Goal: Information Seeking & Learning: Find contact information

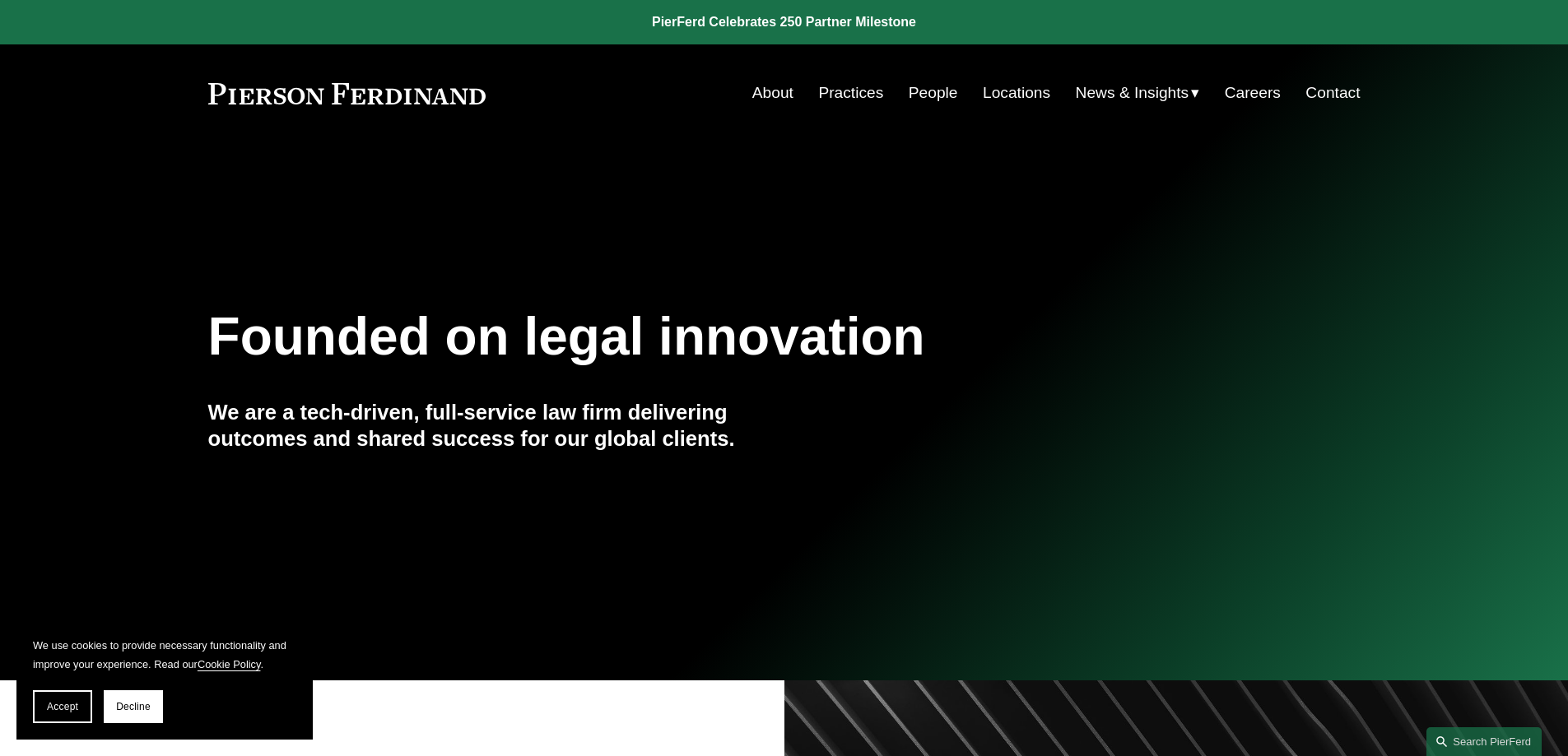
click at [766, 95] on link "About" at bounding box center [772, 92] width 41 height 31
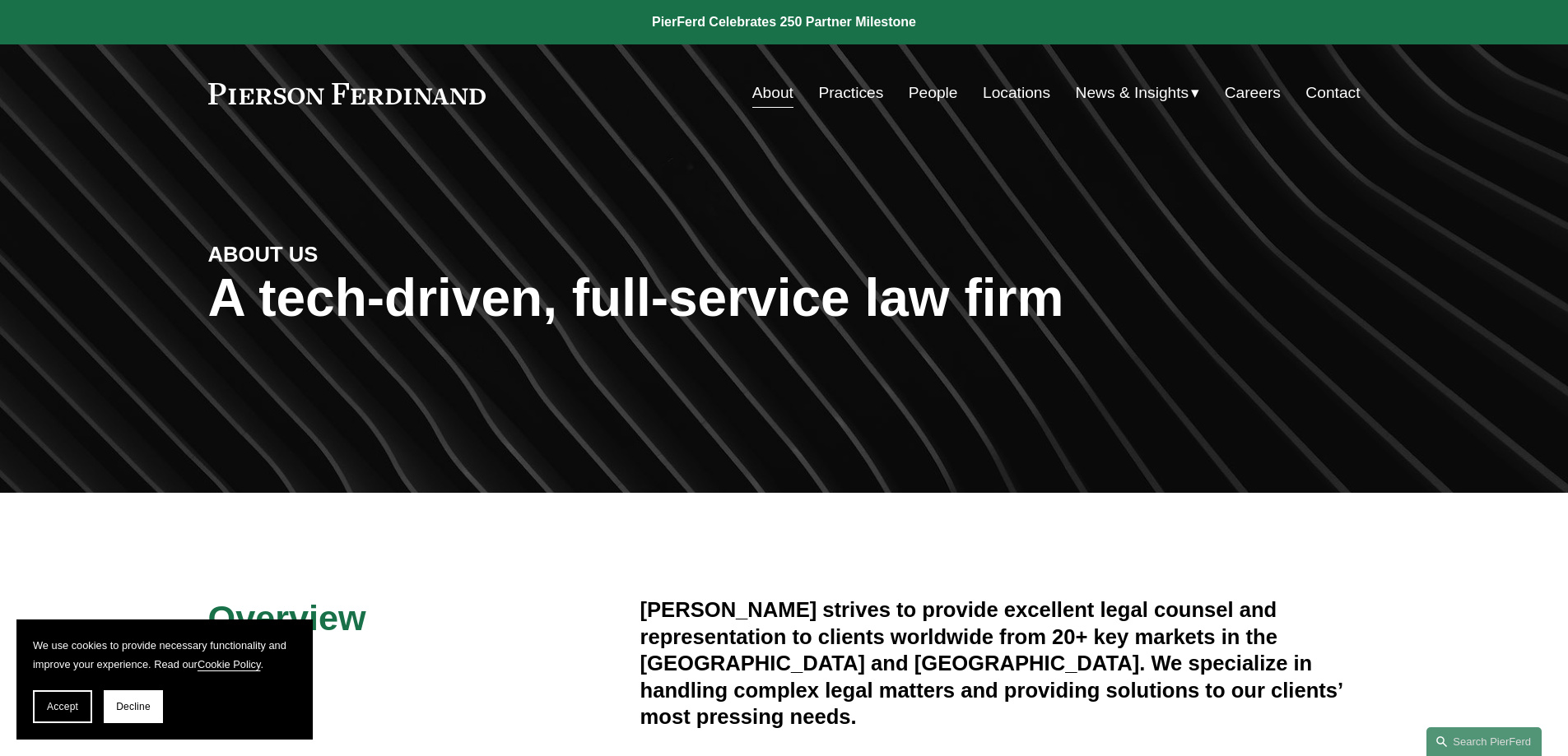
click at [1006, 97] on link "Locations" at bounding box center [1017, 92] width 68 height 31
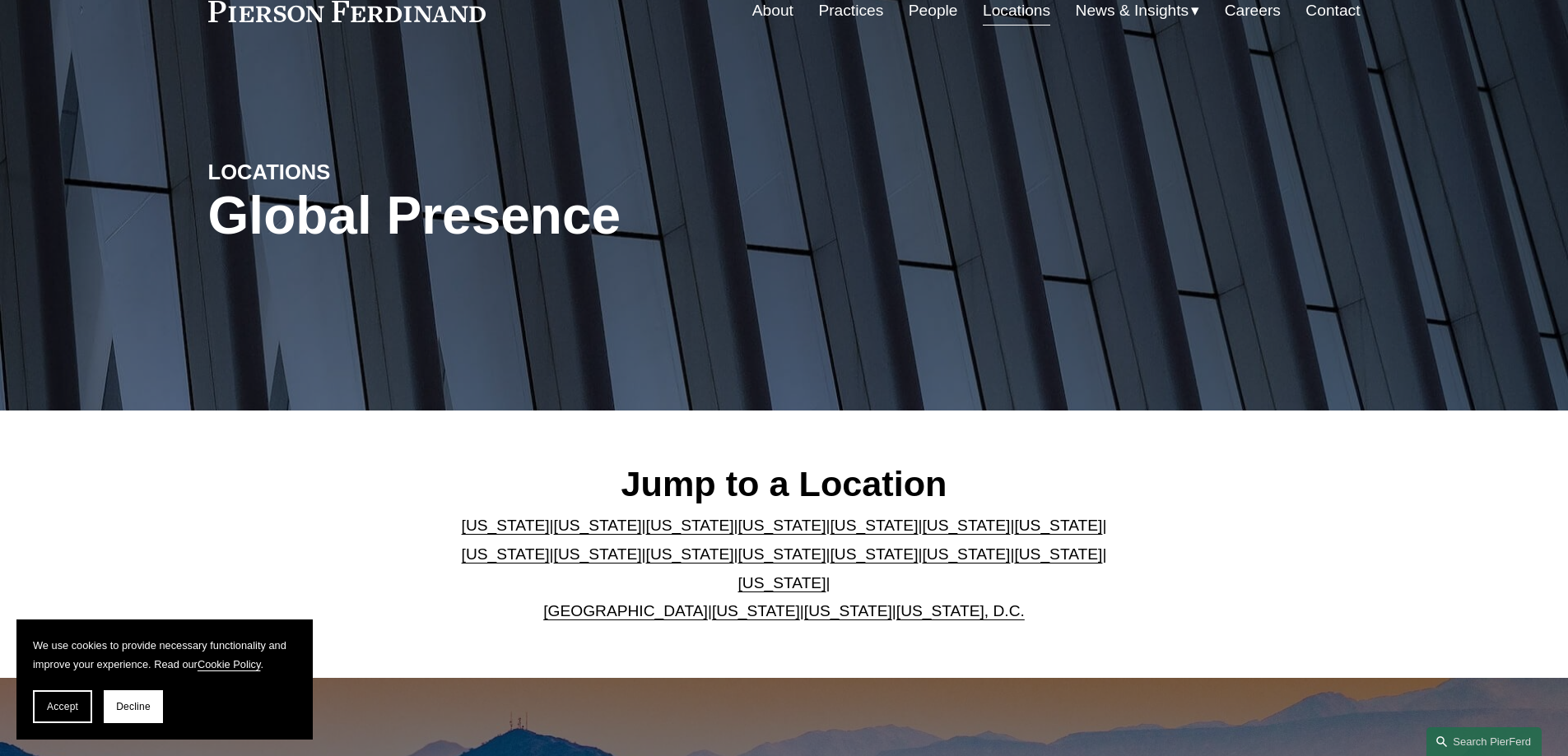
scroll to position [165, 0]
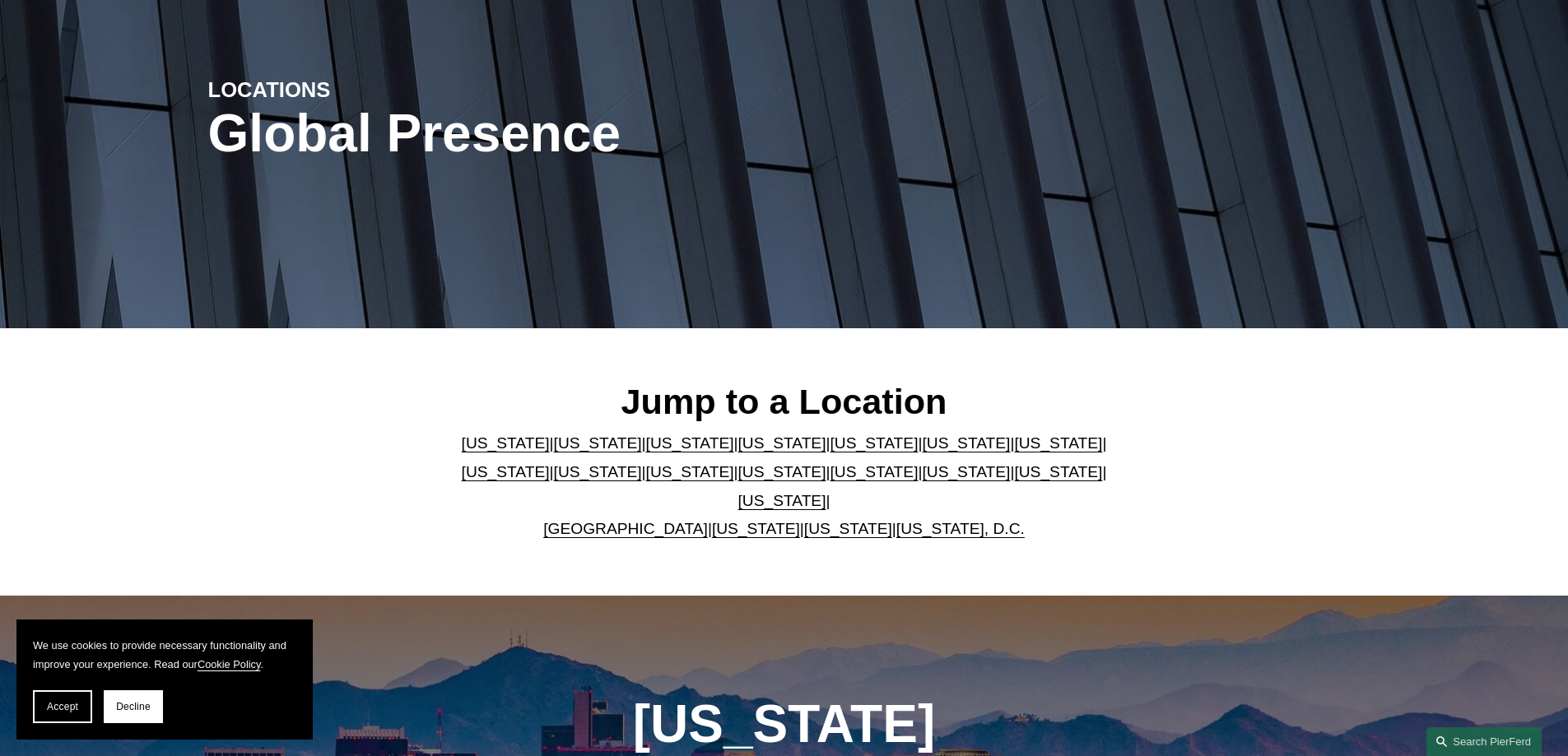
click at [646, 481] on link "New Jersey" at bounding box center [689, 472] width 88 height 18
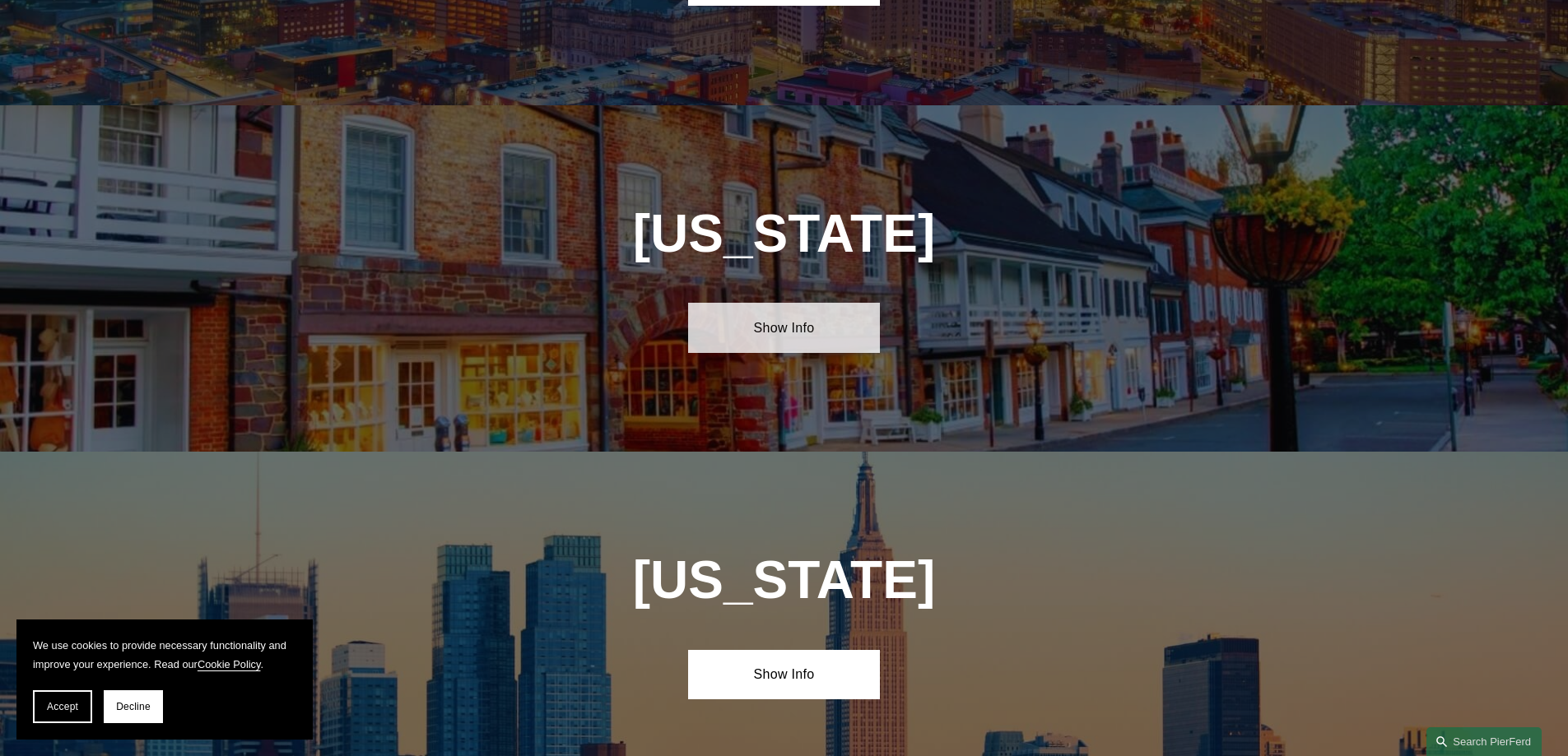
click at [764, 303] on link "Show Info" at bounding box center [784, 327] width 192 height 49
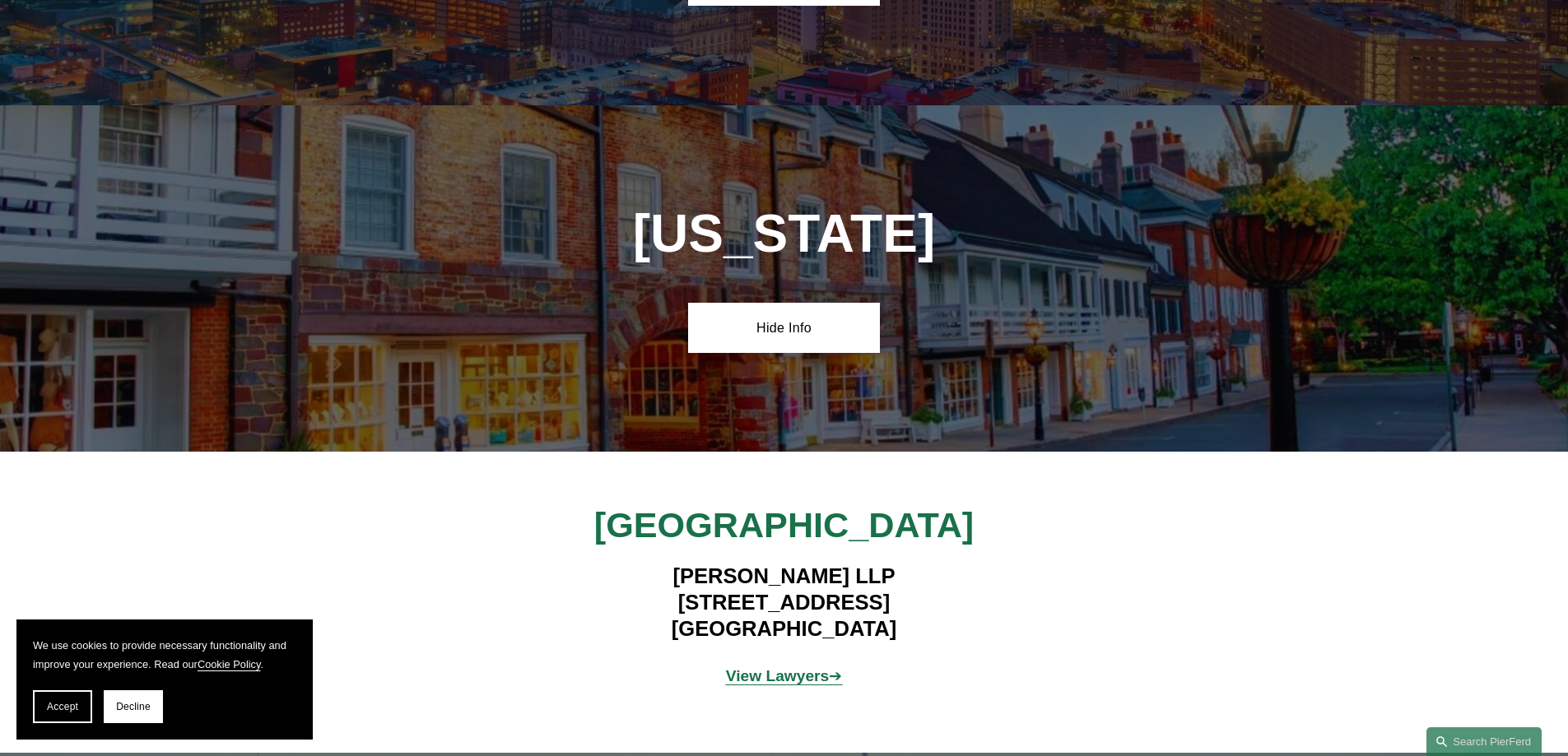
scroll to position [4032, 0]
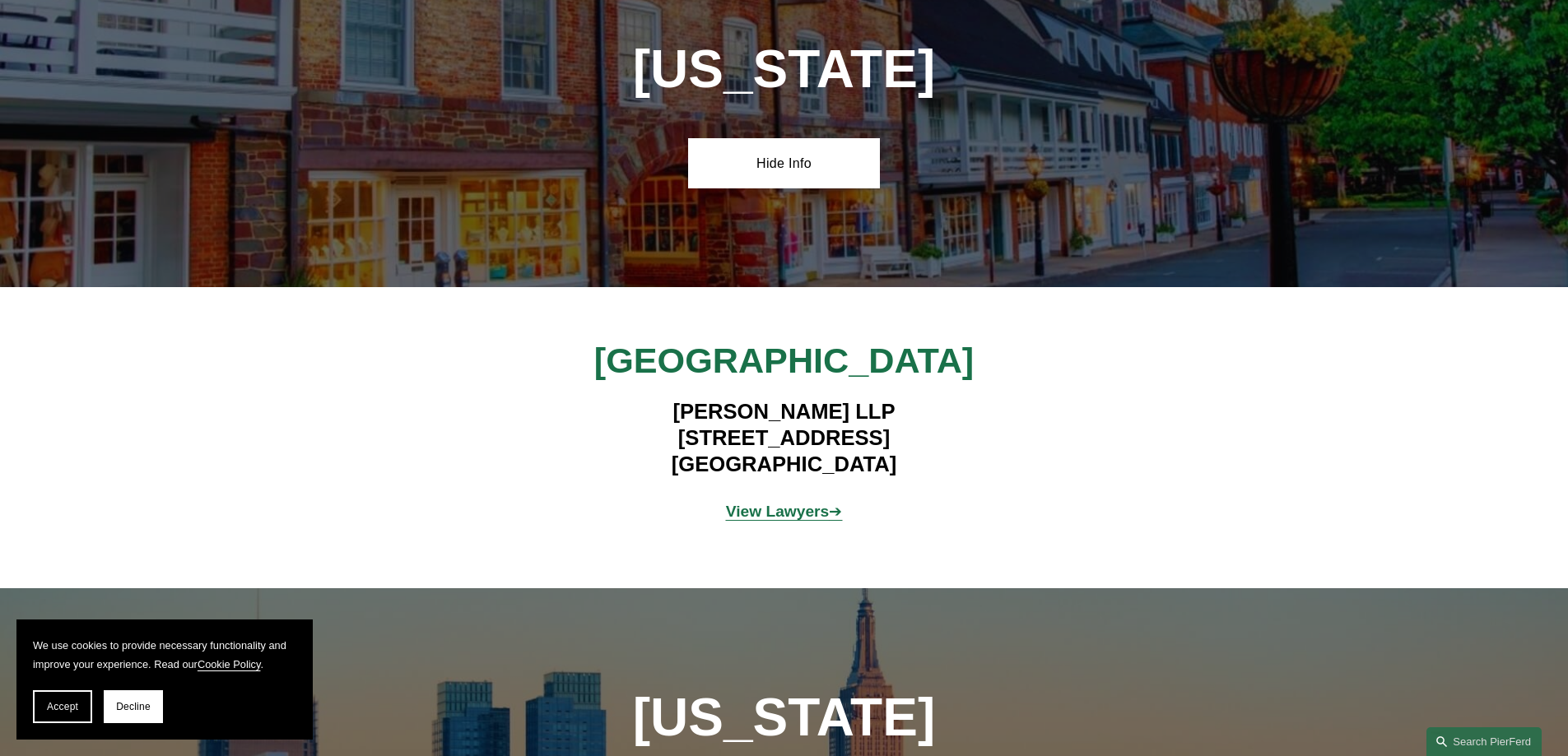
click at [748, 503] on strong "View Lawyers" at bounding box center [778, 511] width 104 height 18
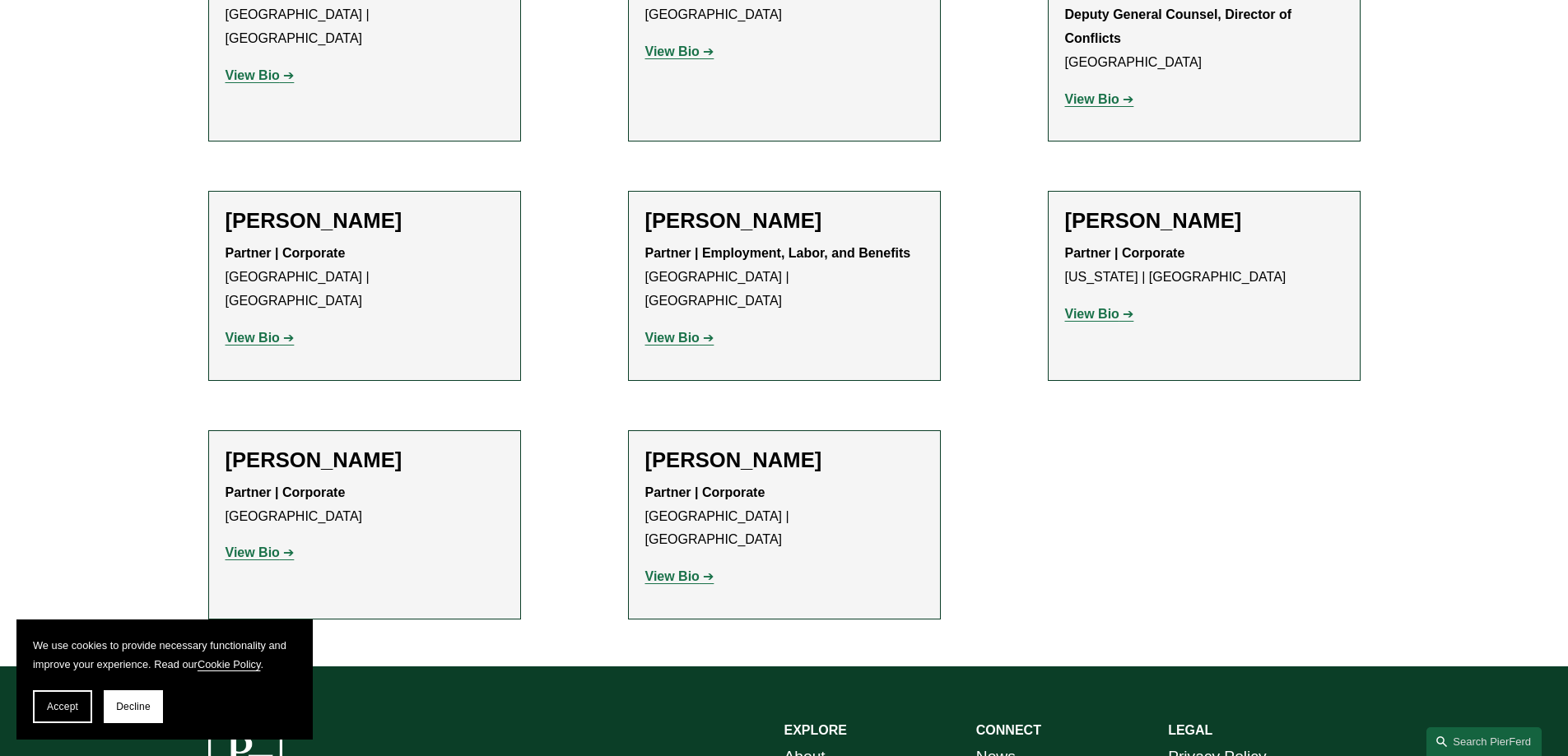
scroll to position [2730, 0]
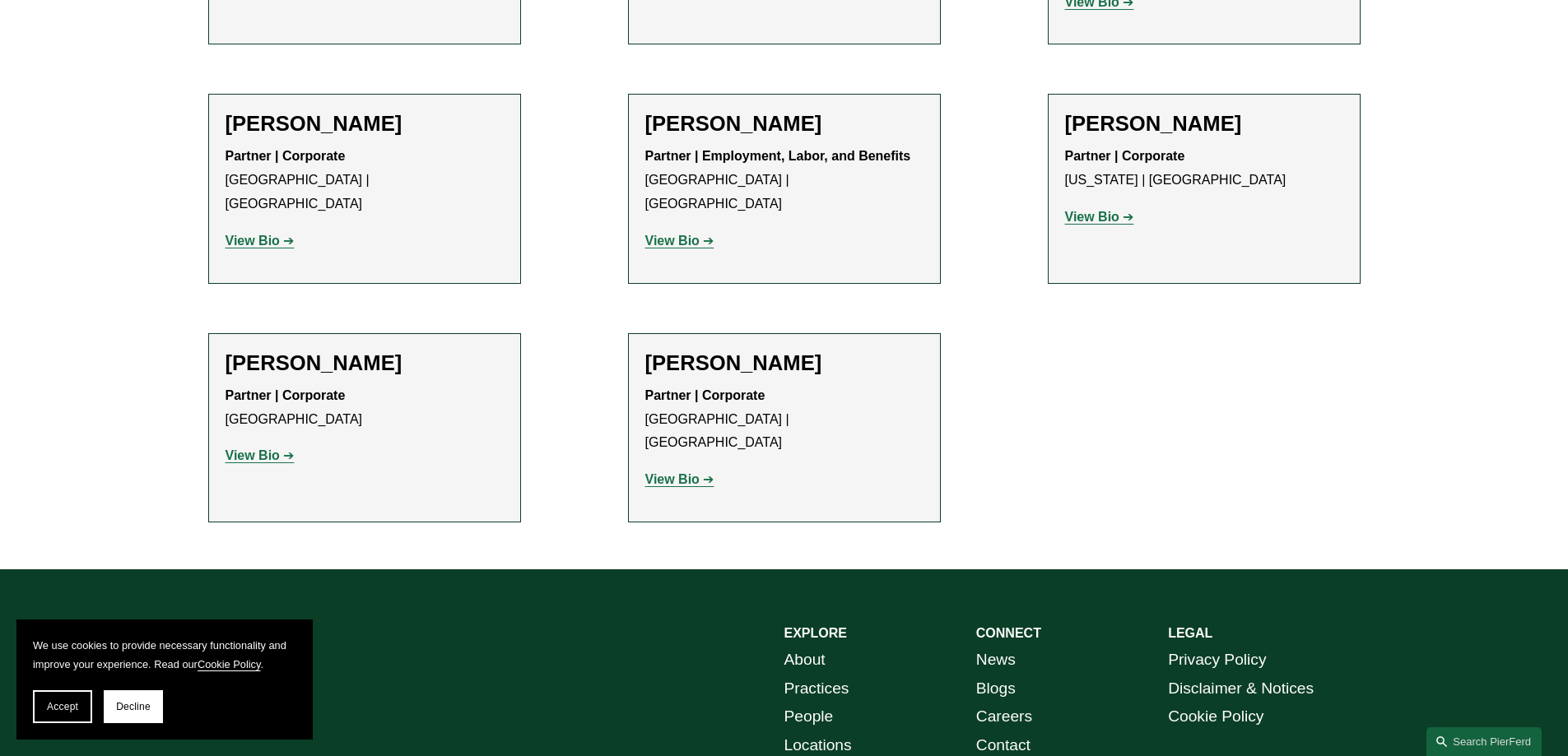
click at [998, 732] on link "Contact" at bounding box center [1003, 746] width 54 height 28
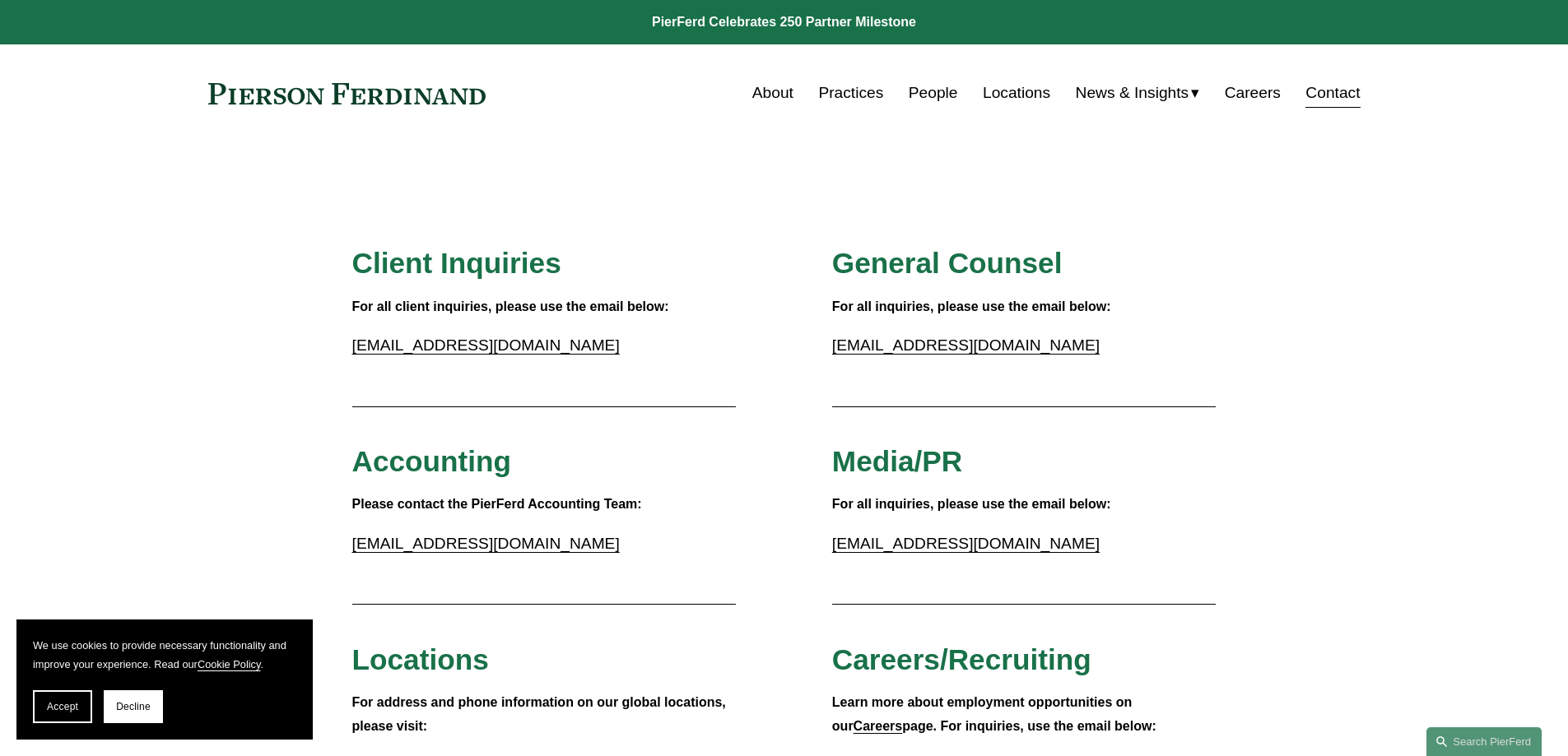
click at [675, 268] on h3 "Client Inquiries" at bounding box center [544, 263] width 384 height 36
click at [55, 711] on span "Accept" at bounding box center [62, 707] width 31 height 12
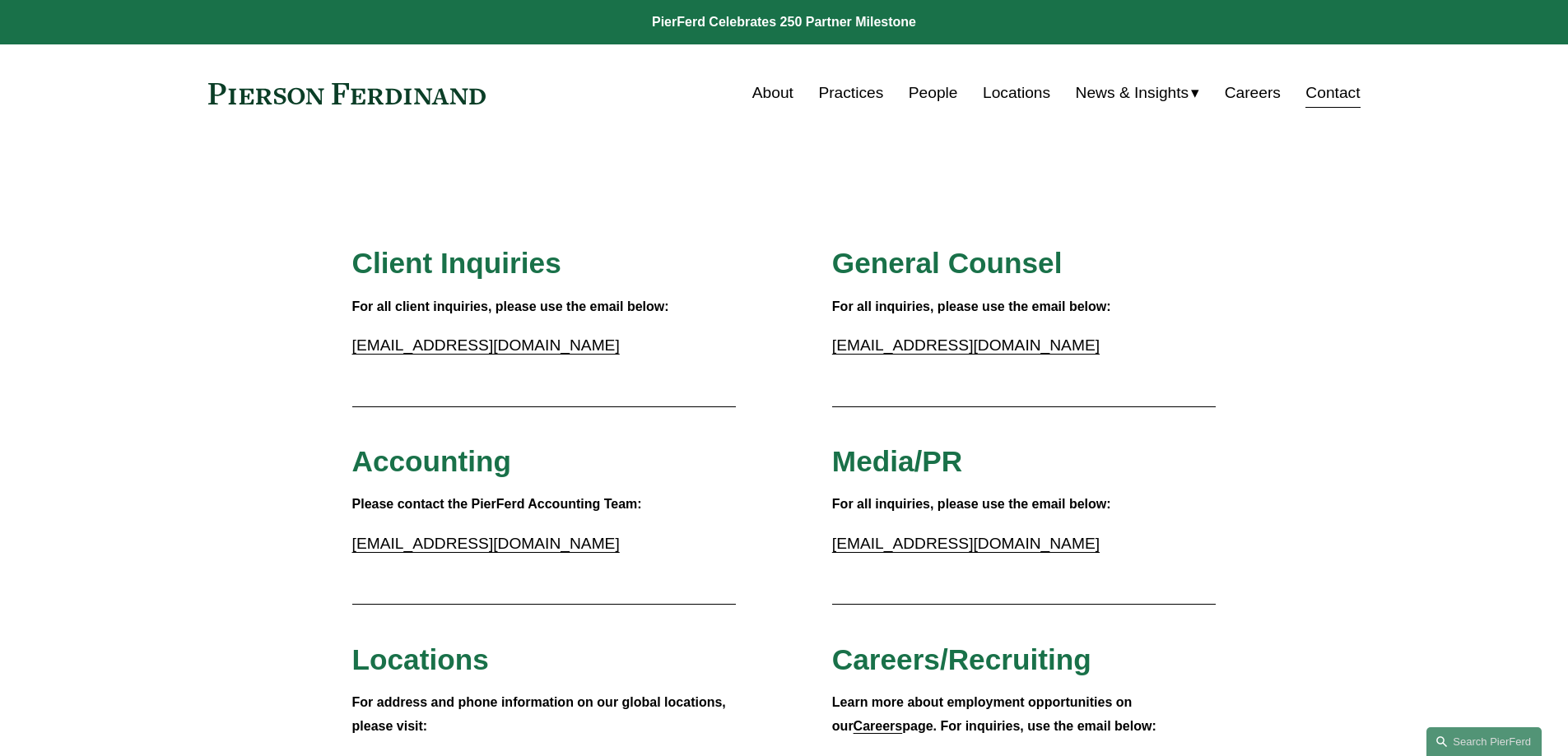
click at [943, 90] on link "People" at bounding box center [933, 92] width 49 height 31
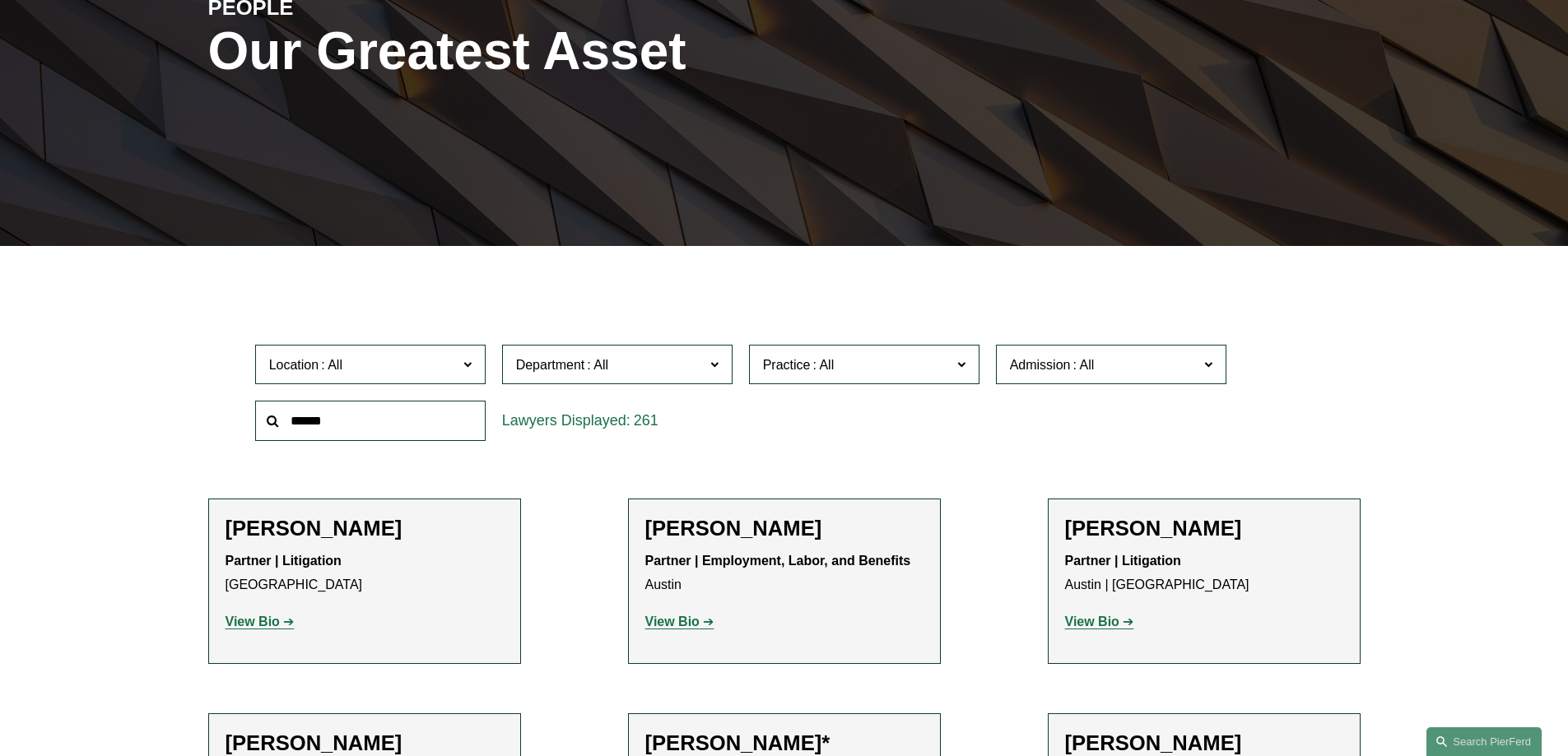
scroll to position [329, 0]
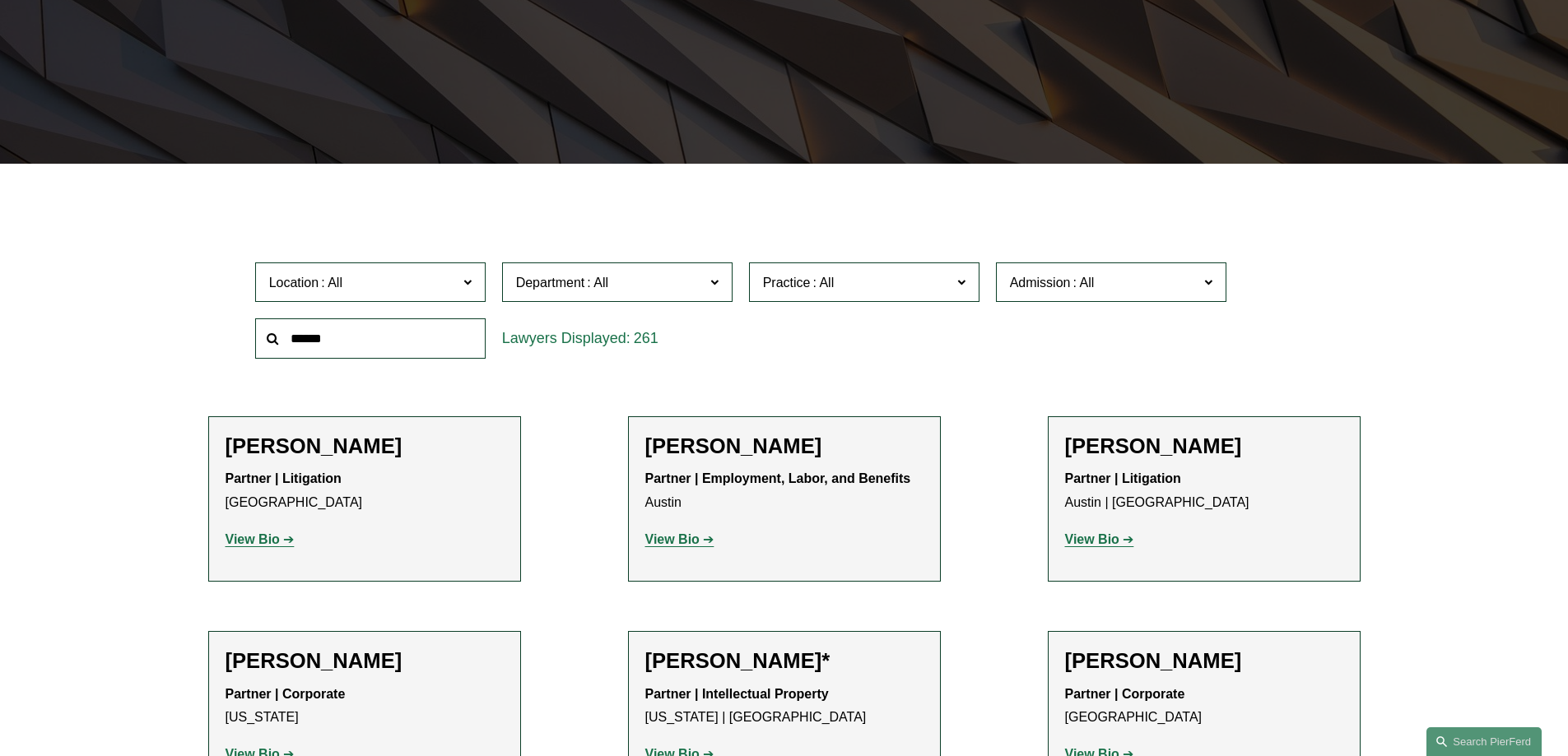
click at [398, 292] on span "Location" at bounding box center [363, 283] width 188 height 23
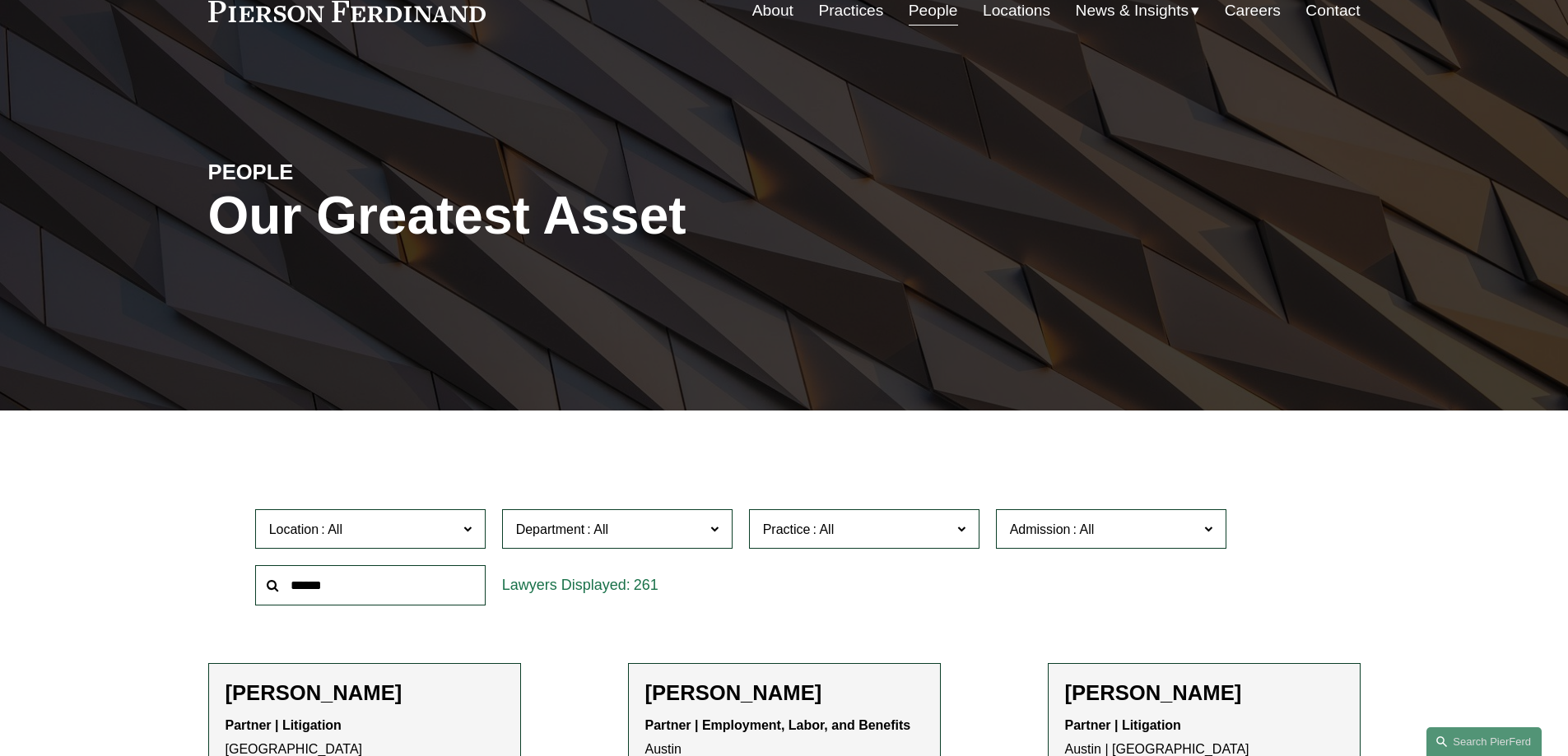
scroll to position [0, 0]
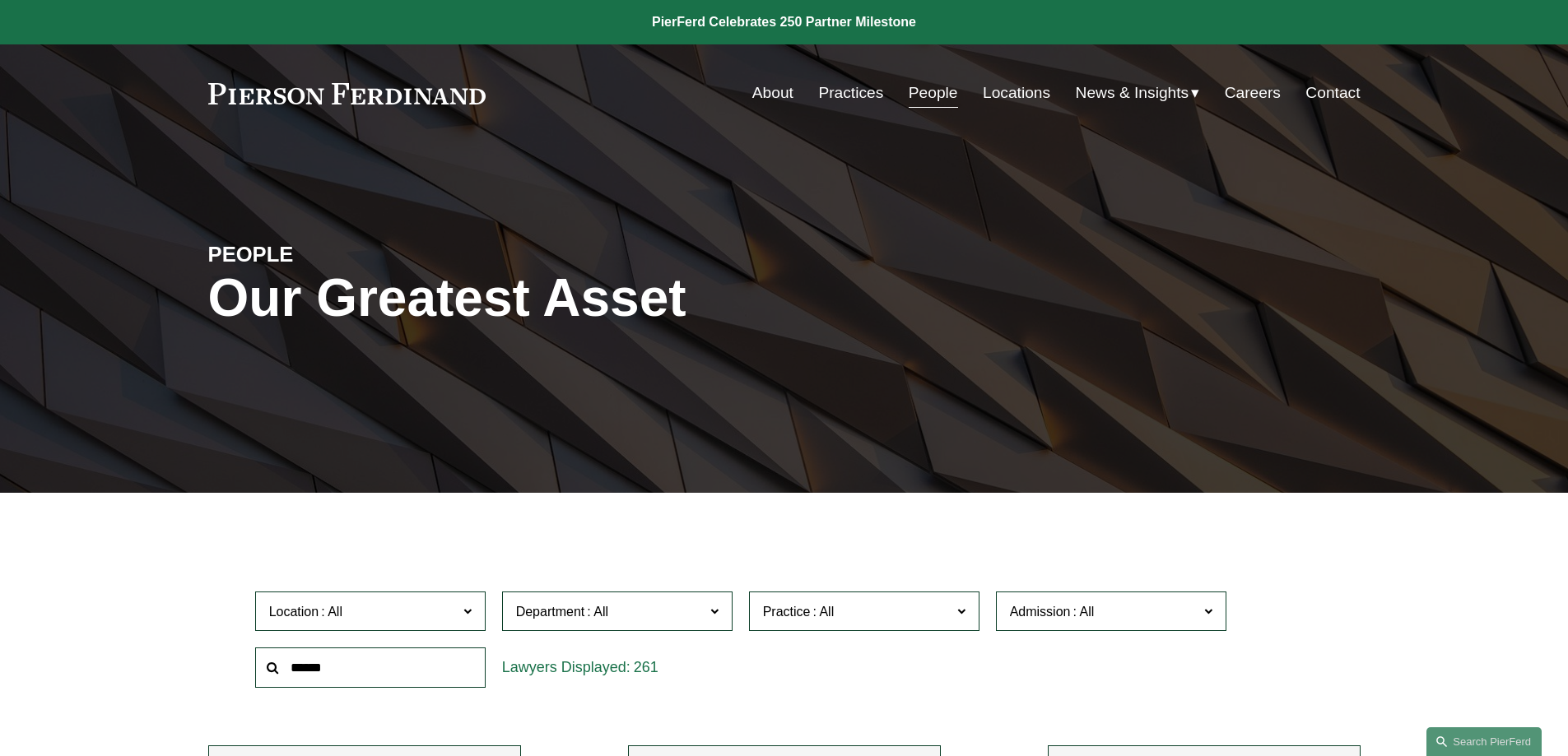
click at [780, 89] on link "About" at bounding box center [772, 92] width 41 height 31
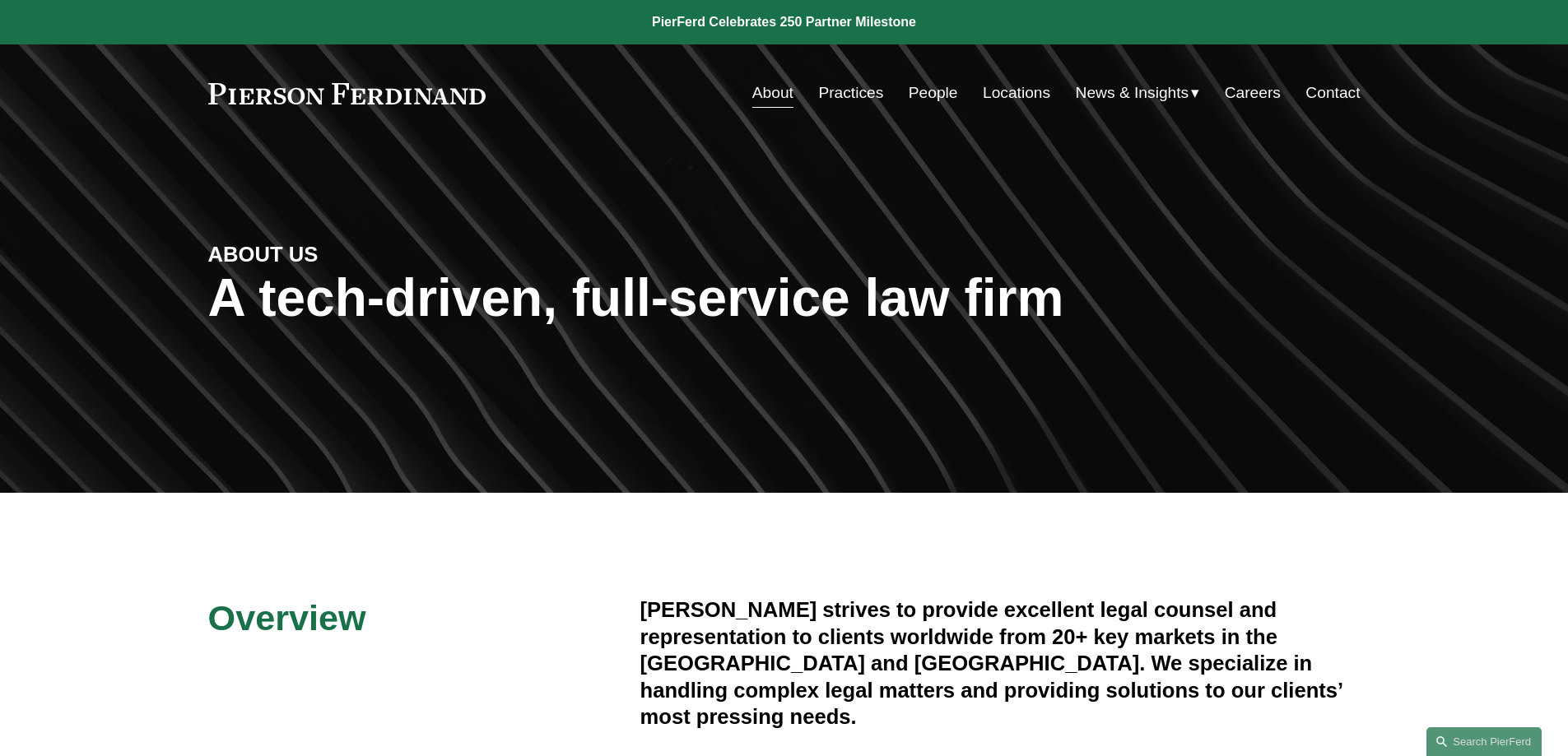
click at [832, 96] on link "Practices" at bounding box center [851, 92] width 65 height 31
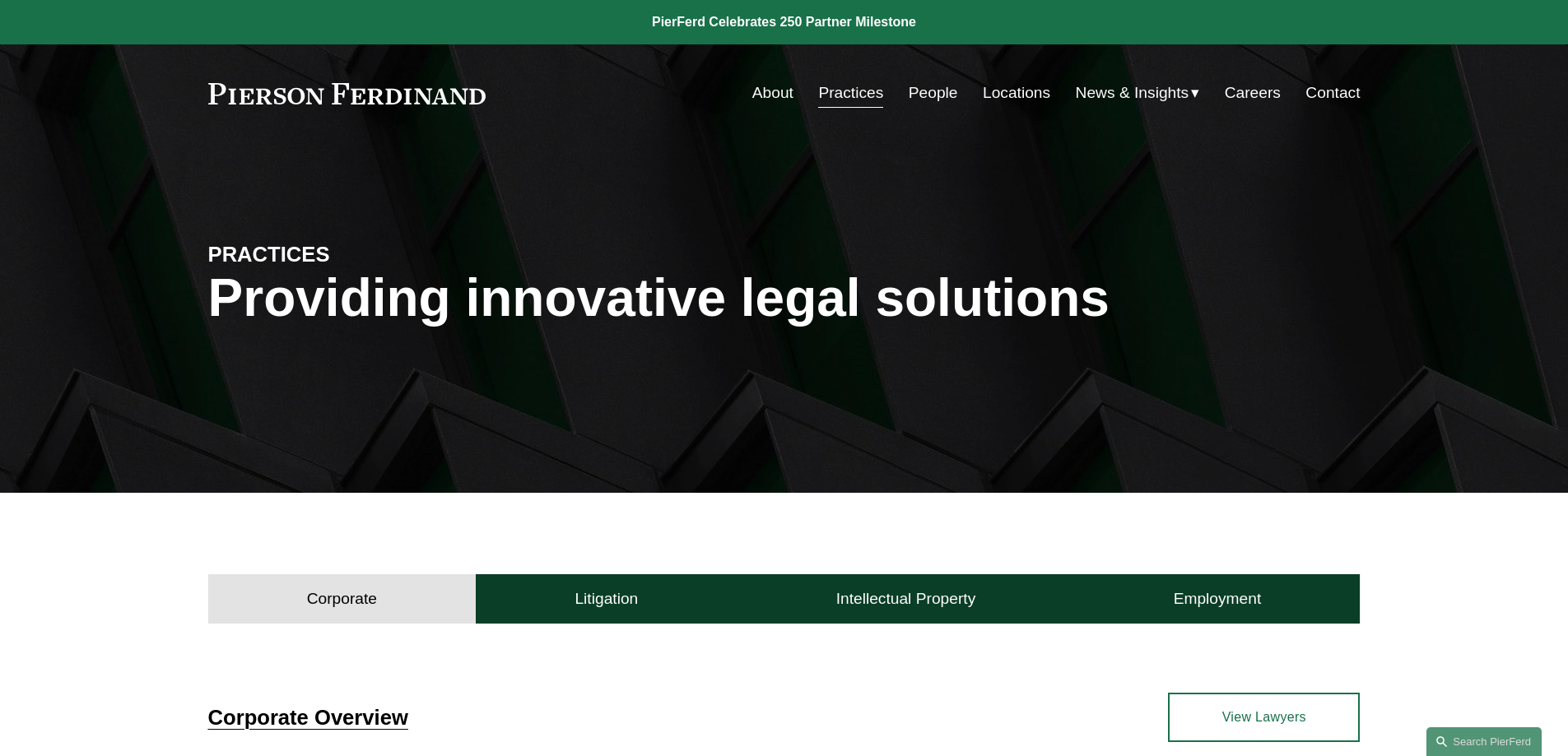
scroll to position [329, 0]
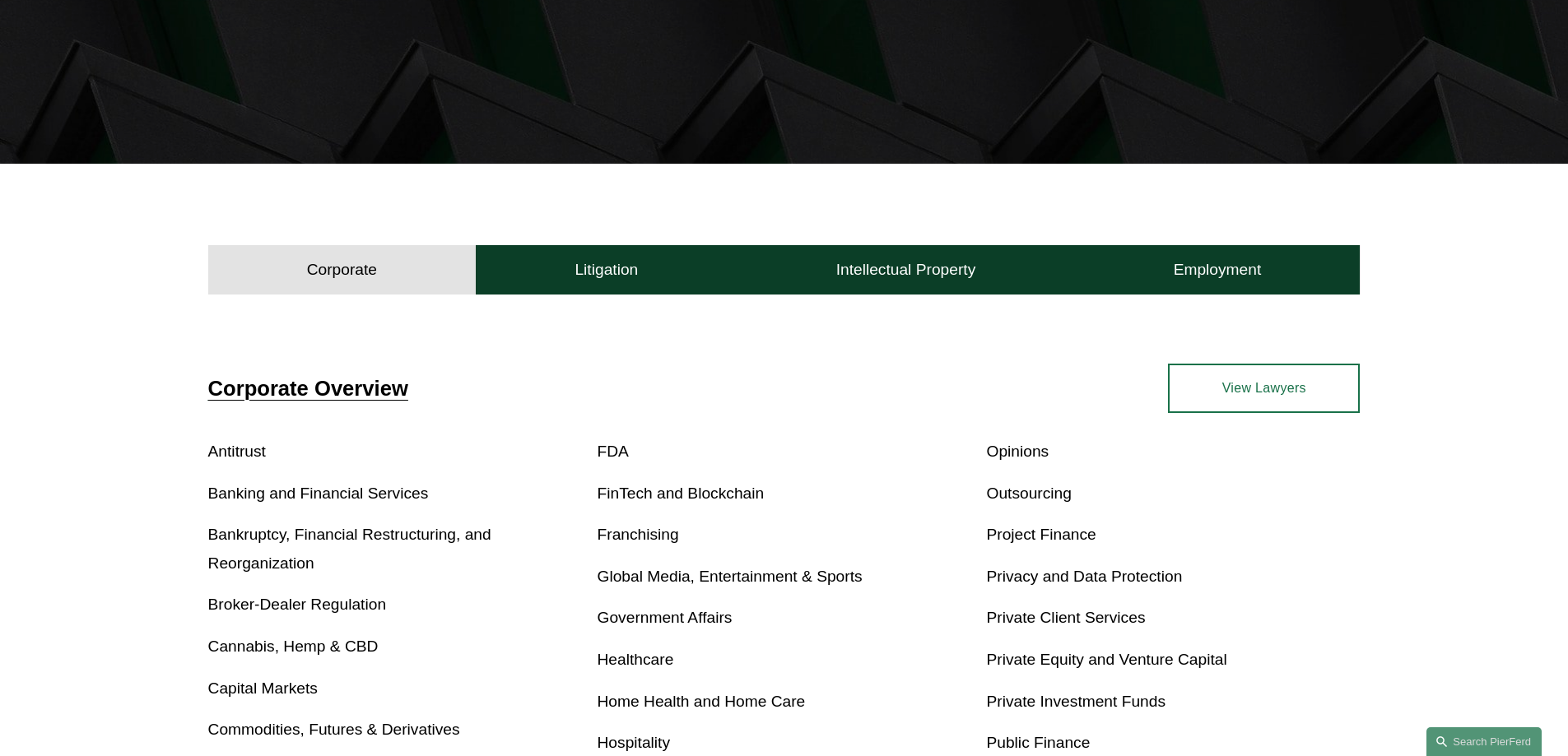
click at [272, 494] on link "Banking and Financial Services" at bounding box center [319, 493] width 221 height 18
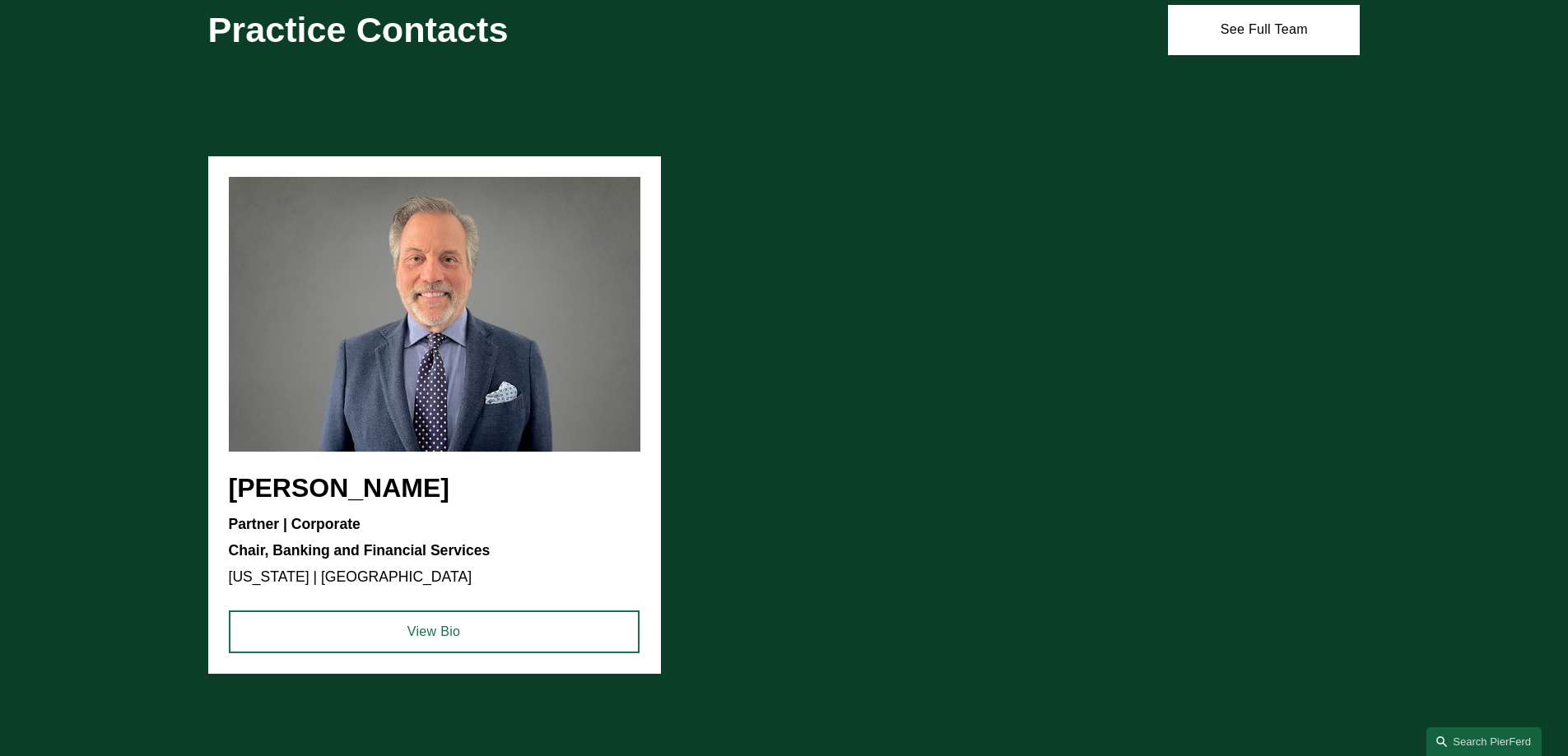
scroll to position [1728, 0]
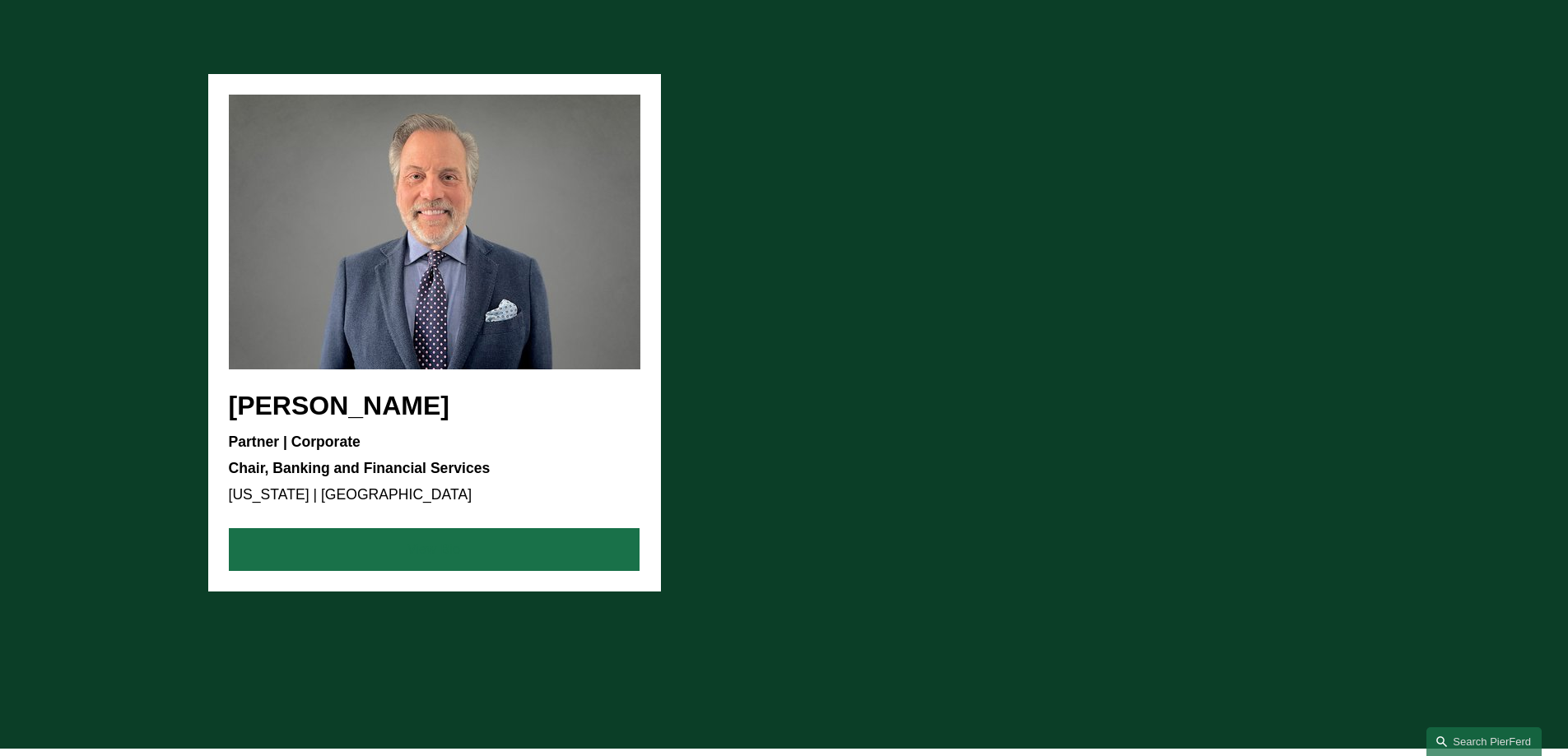
click at [472, 562] on link "View Bio" at bounding box center [434, 549] width 411 height 43
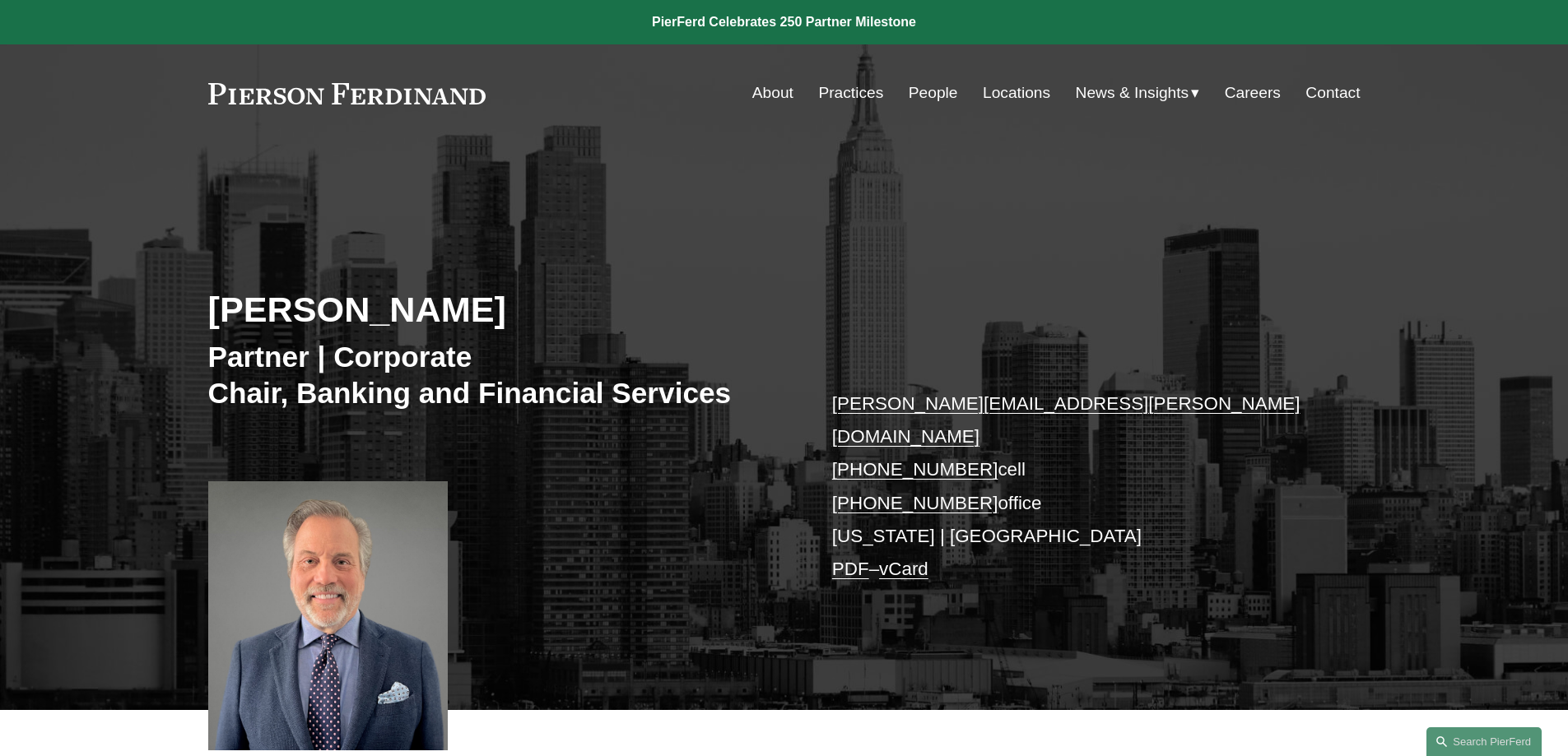
click at [1338, 93] on link "Contact" at bounding box center [1332, 92] width 54 height 31
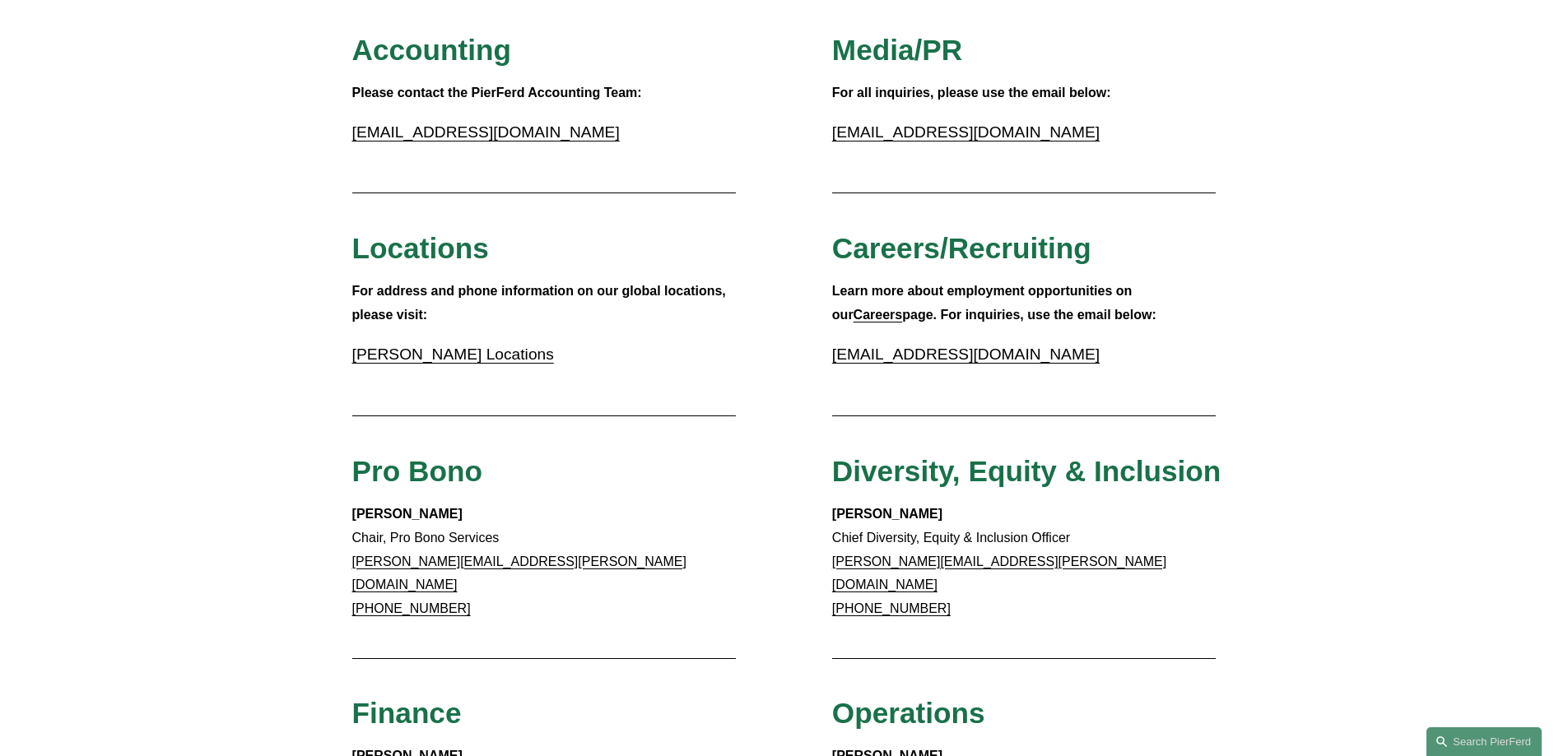
scroll to position [329, 0]
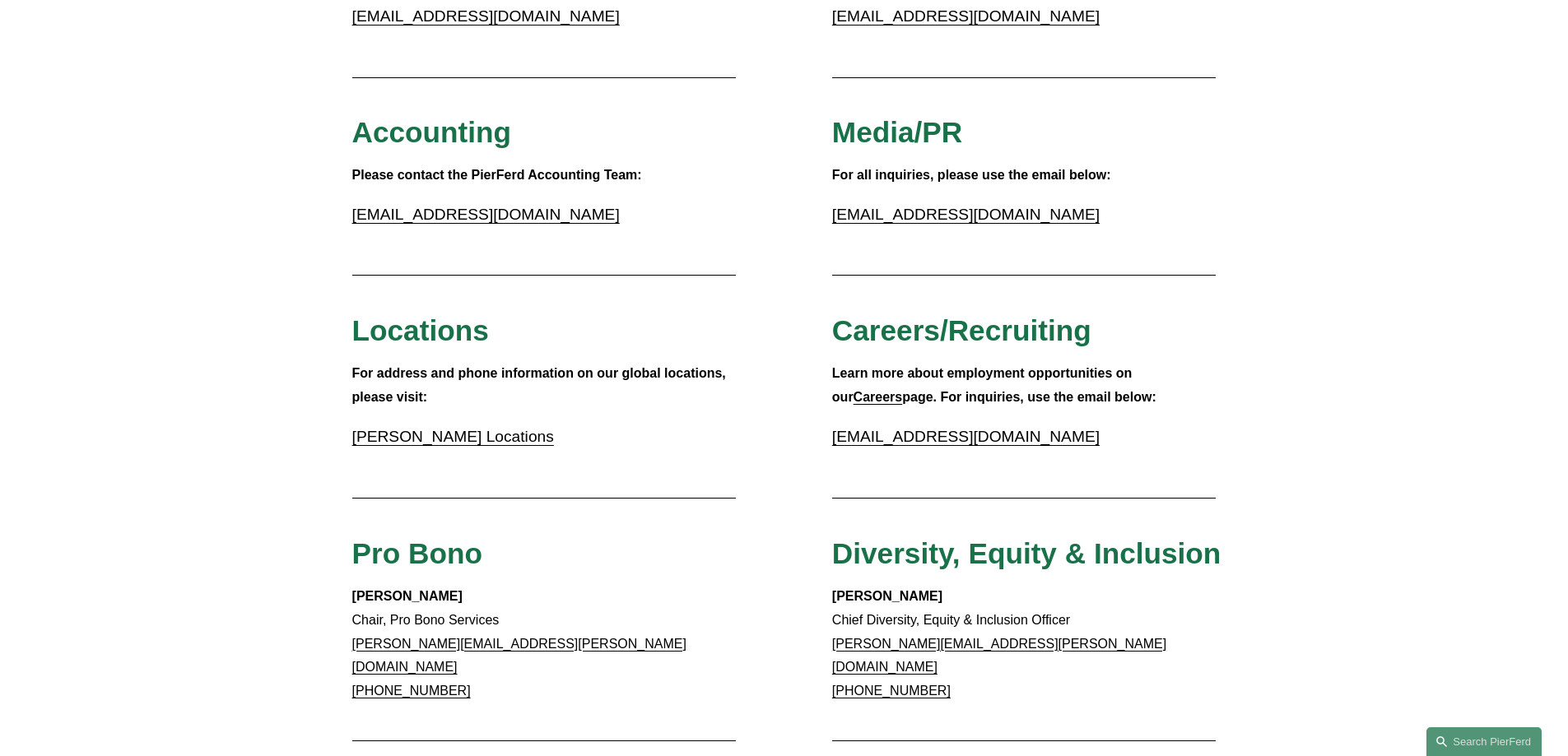
click at [643, 416] on div "For address and phone information on our global locations, please visit: [PERSO…" at bounding box center [544, 406] width 384 height 89
click at [653, 419] on div "For address and phone information on our global locations, please visit: Pierso…" at bounding box center [544, 406] width 384 height 89
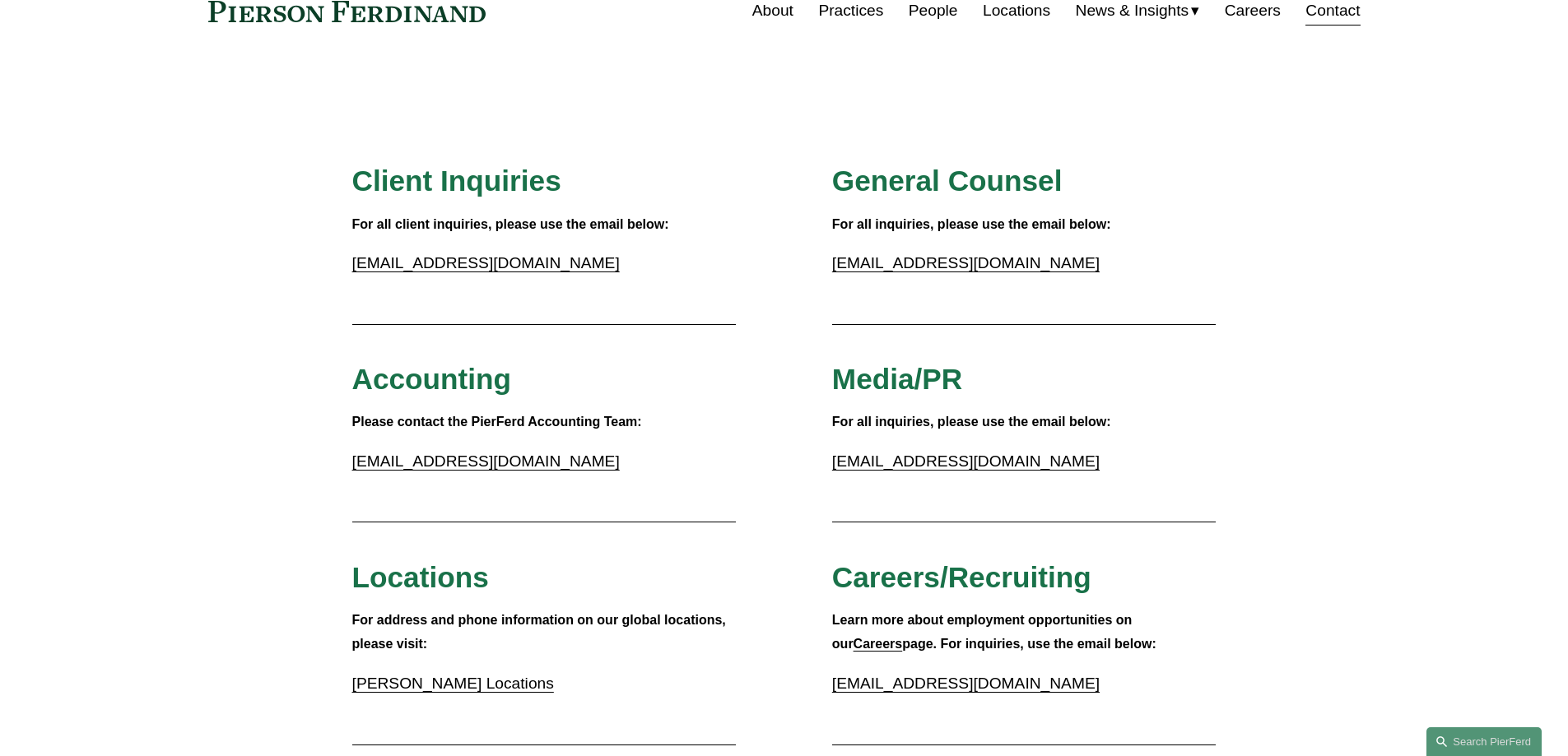
scroll to position [0, 0]
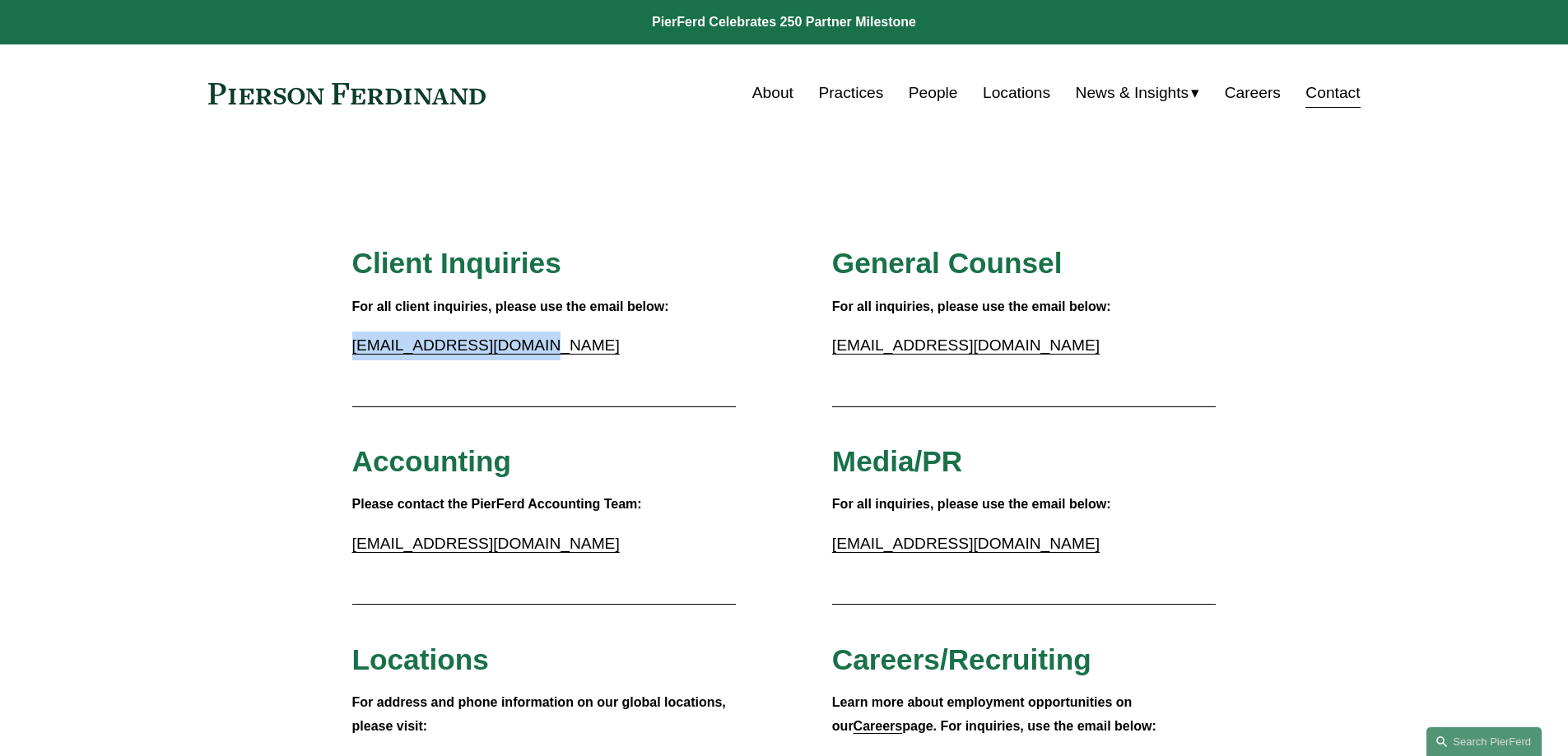
drag, startPoint x: 523, startPoint y: 349, endPoint x: 350, endPoint y: 348, distance: 173.0
copy link "inquiries@pierferd.com"
click at [928, 96] on link "People" at bounding box center [933, 92] width 49 height 31
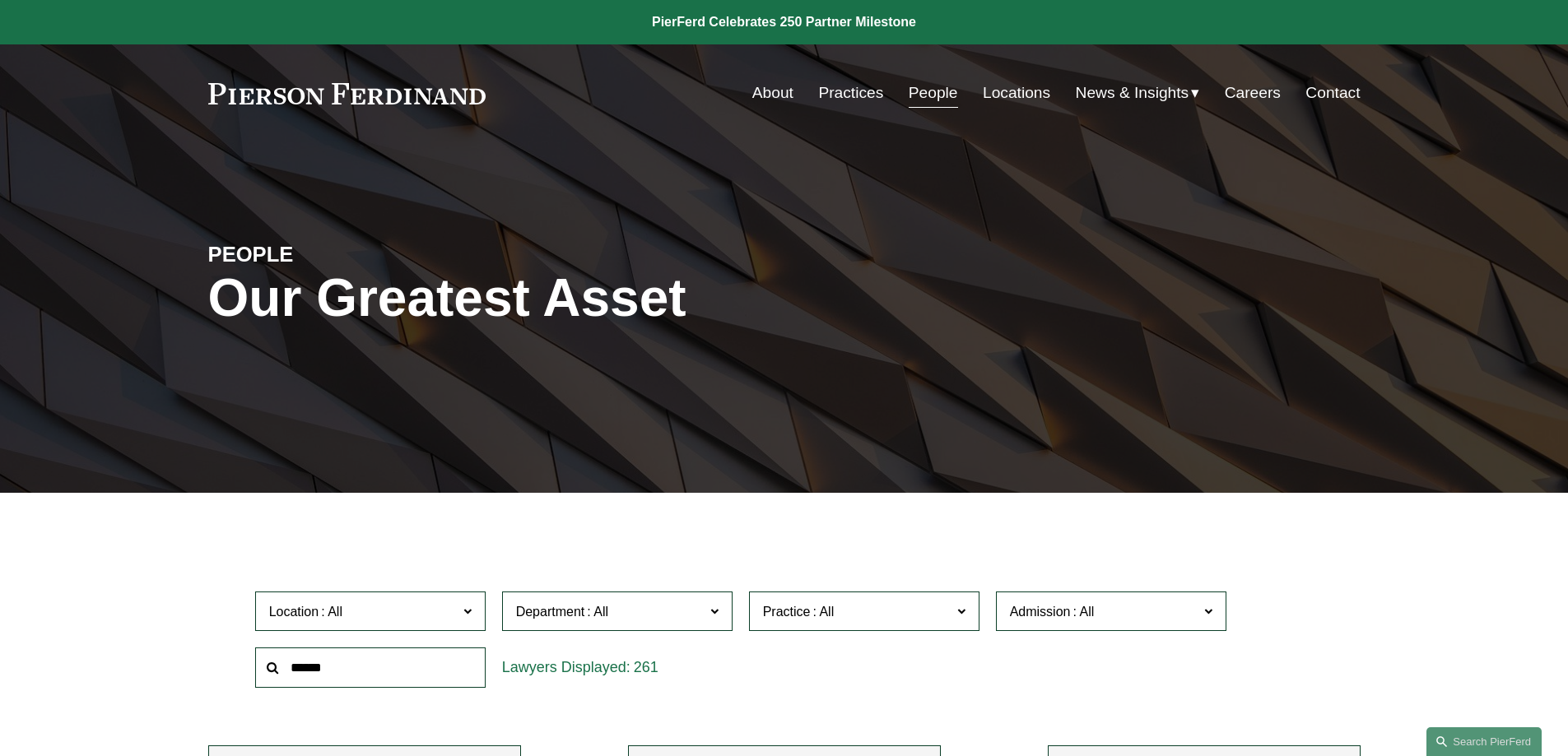
scroll to position [411, 0]
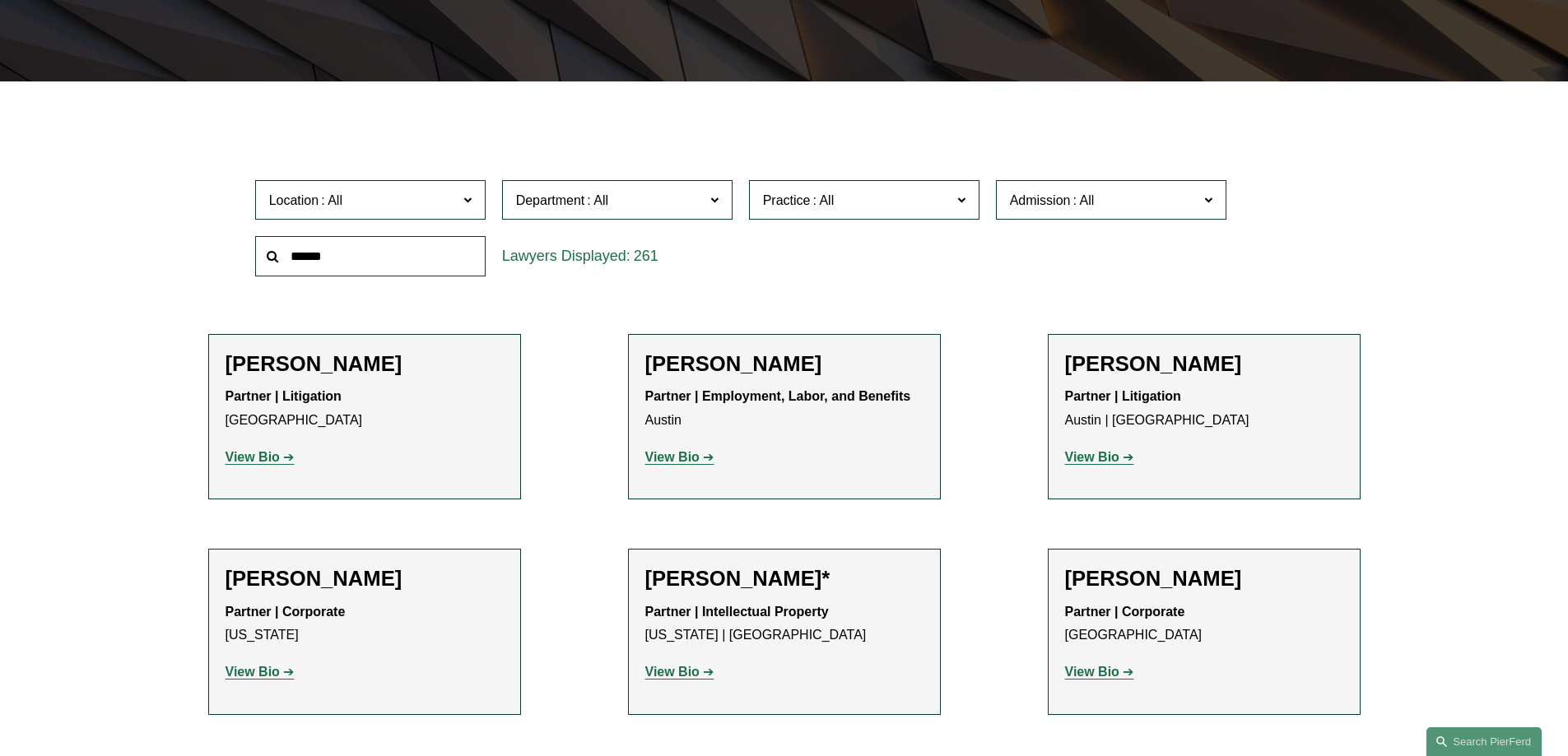
click at [392, 210] on span "Location" at bounding box center [363, 200] width 188 height 23
click at [0, 0] on link "New York" at bounding box center [0, 0] width 0 height 0
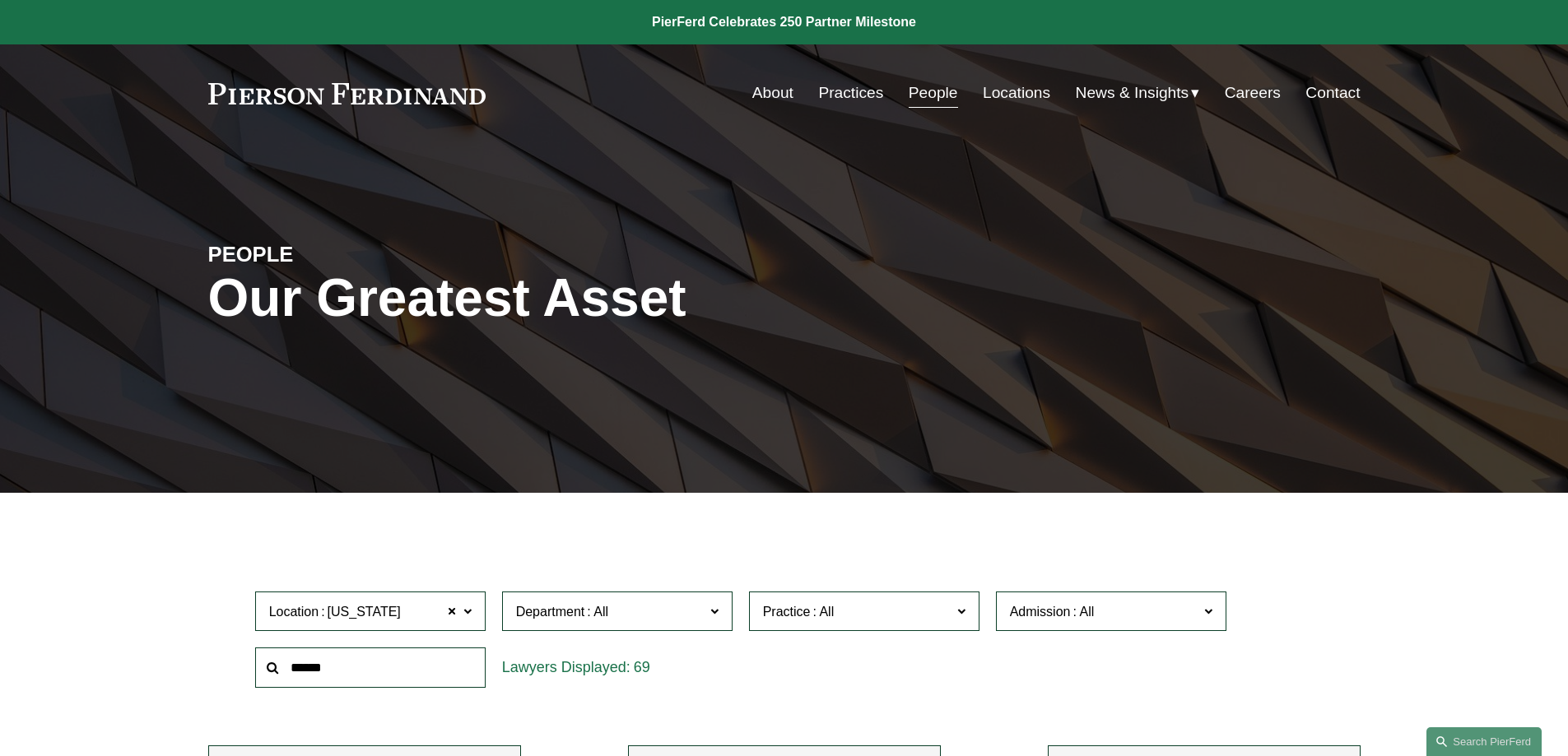
click at [365, 621] on span "New York" at bounding box center [365, 612] width 74 height 22
click at [0, 0] on link "All" at bounding box center [0, 0] width 0 height 0
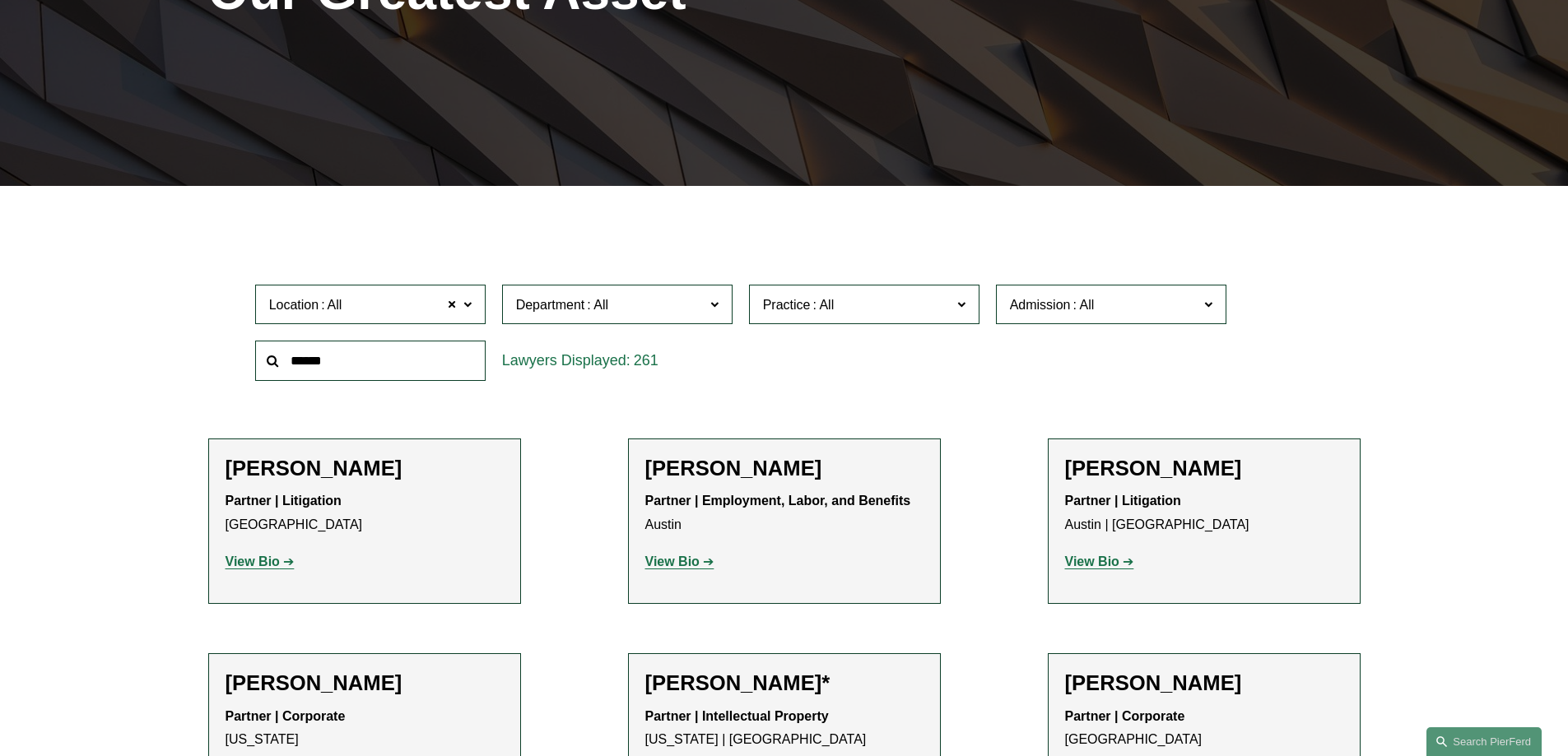
scroll to position [329, 0]
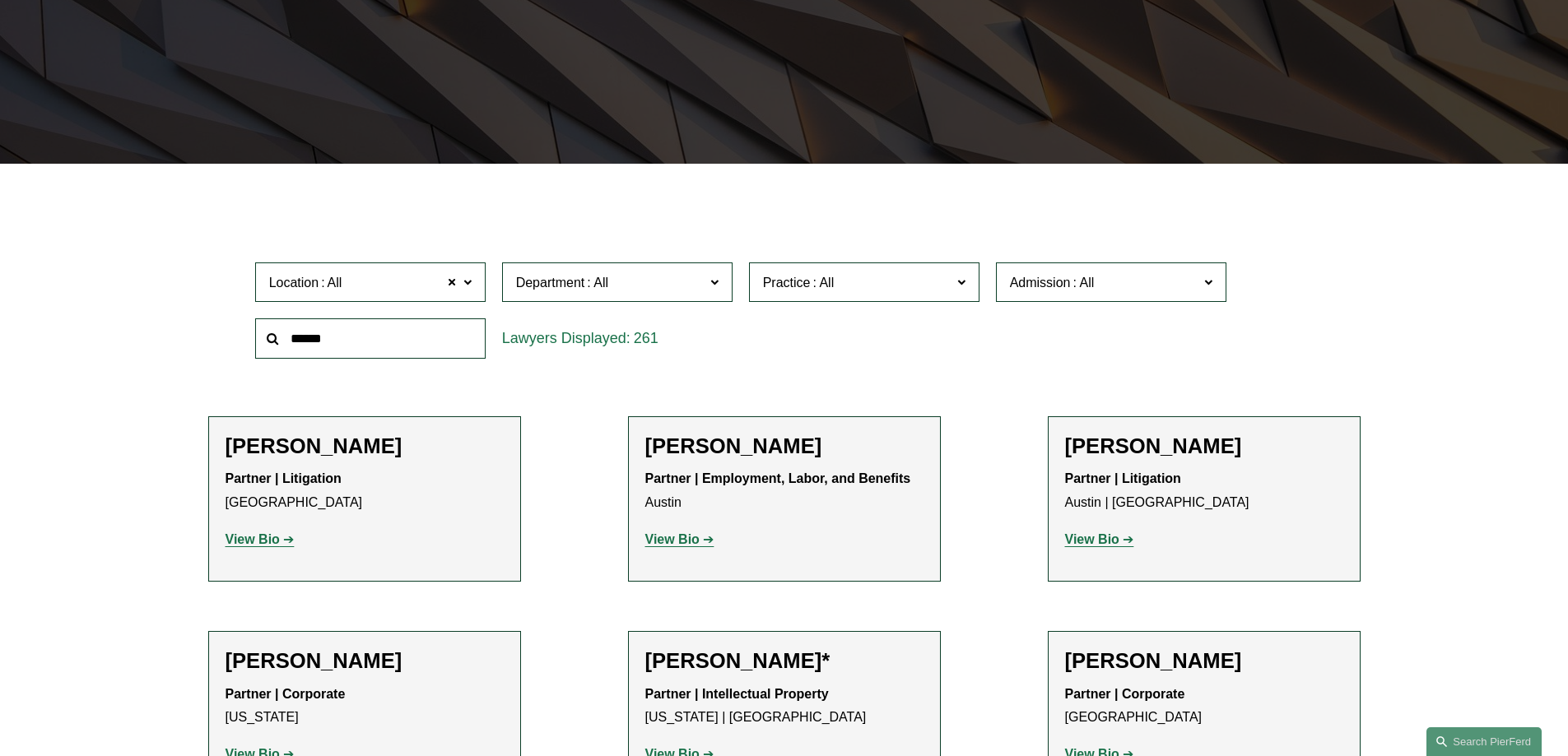
click at [856, 320] on div "Location All All All Atlanta Austin Boston Charlotte Chicago Cincinnati Clevela…" at bounding box center [784, 310] width 1075 height 113
click at [382, 345] on input "text" at bounding box center [370, 339] width 230 height 40
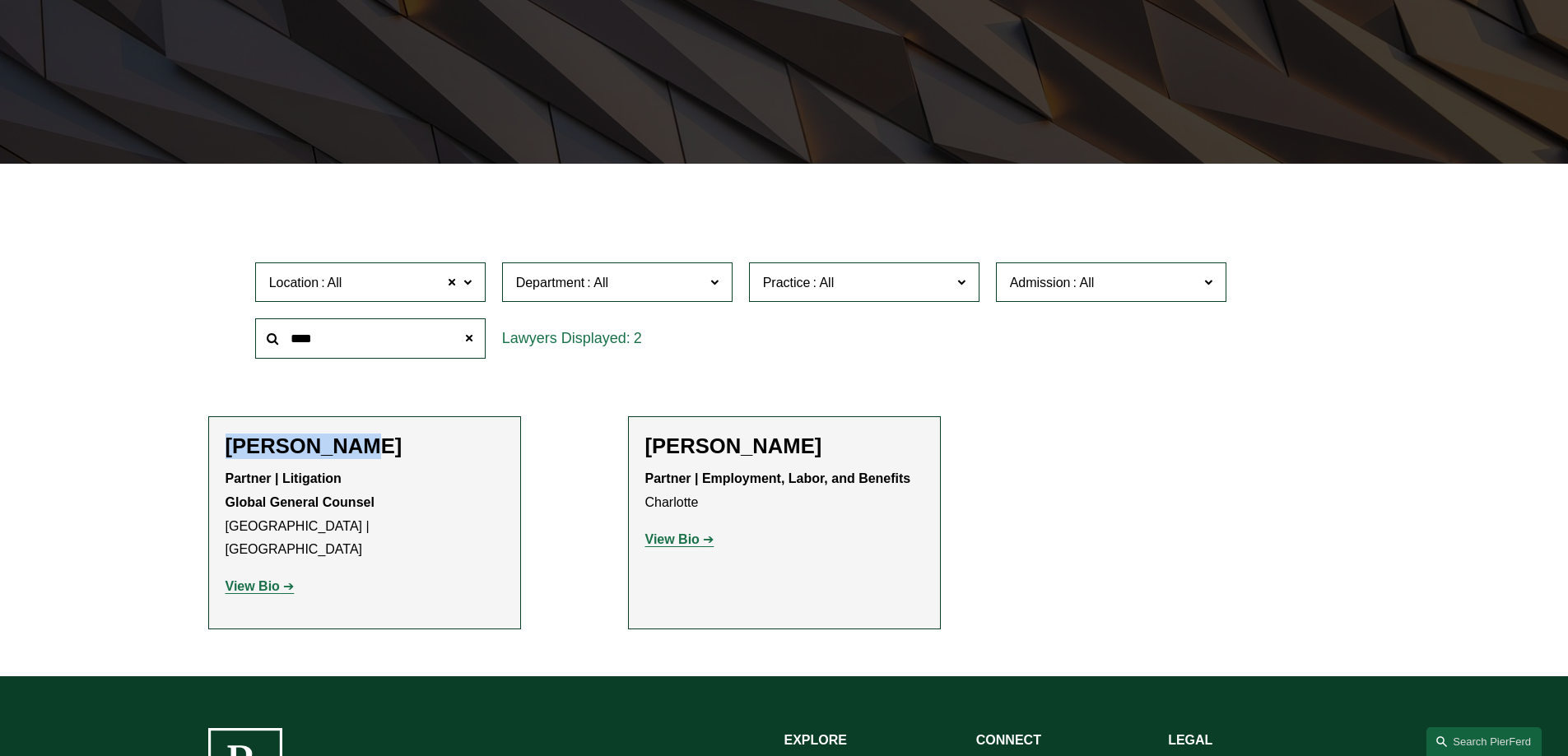
drag, startPoint x: 325, startPoint y: 449, endPoint x: 211, endPoint y: 454, distance: 114.1
click at [211, 454] on li "Jill Guldin Partner | Litigation Global General Counsel Philadelphia | Princeto…" at bounding box center [365, 523] width 313 height 213
copy h2 "Jill Guldin"
drag, startPoint x: 366, startPoint y: 345, endPoint x: 274, endPoint y: 318, distance: 95.9
click at [269, 333] on div "****" at bounding box center [370, 339] width 230 height 40
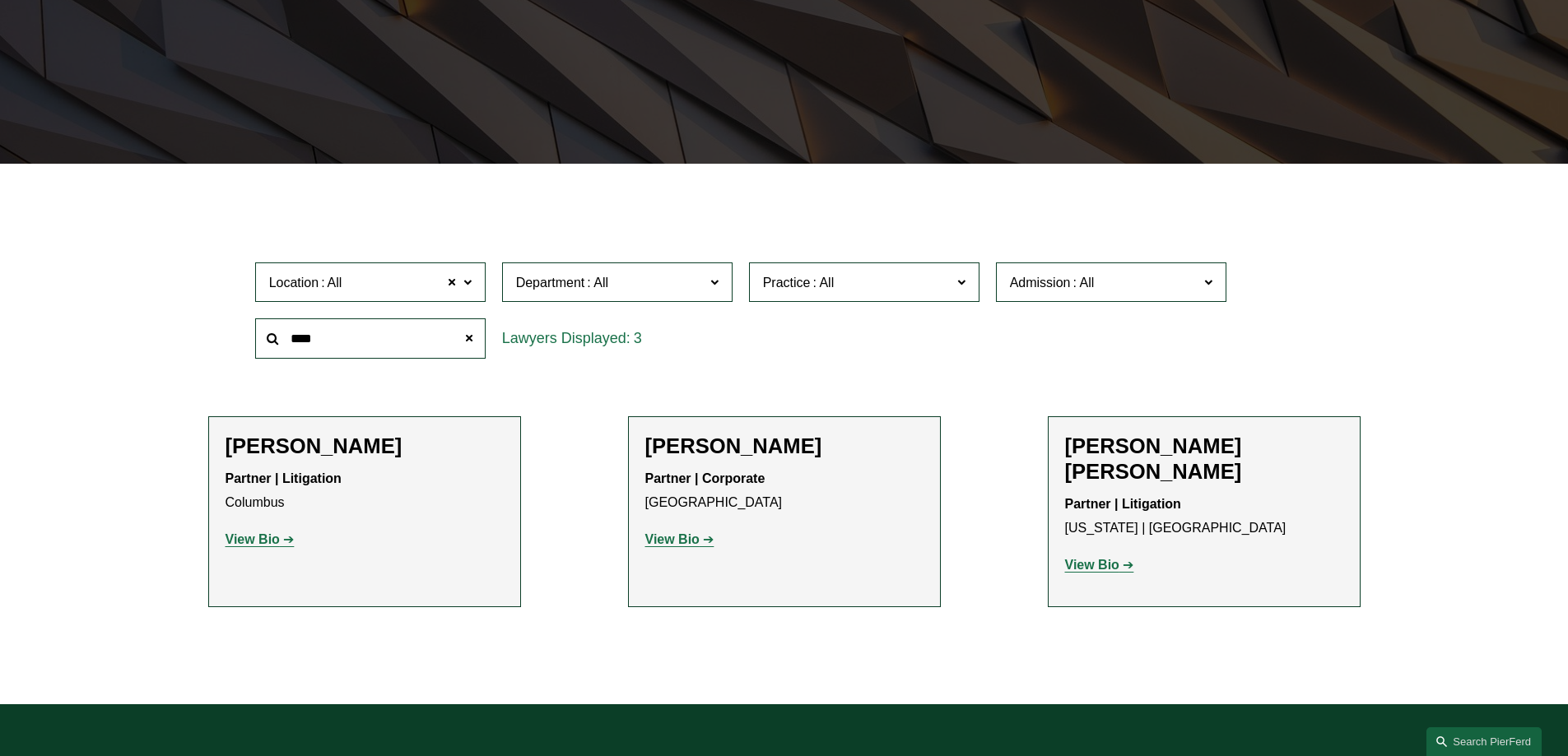
type input "****"
drag, startPoint x: 1282, startPoint y: 445, endPoint x: 1024, endPoint y: 457, distance: 258.3
click at [1024, 457] on ul "Filter Location All All All Atlanta Austin Boston Charlotte Chicago Cincinnati …" at bounding box center [784, 431] width 1247 height 452
copy h2 "Adam G.L. Kominsky"
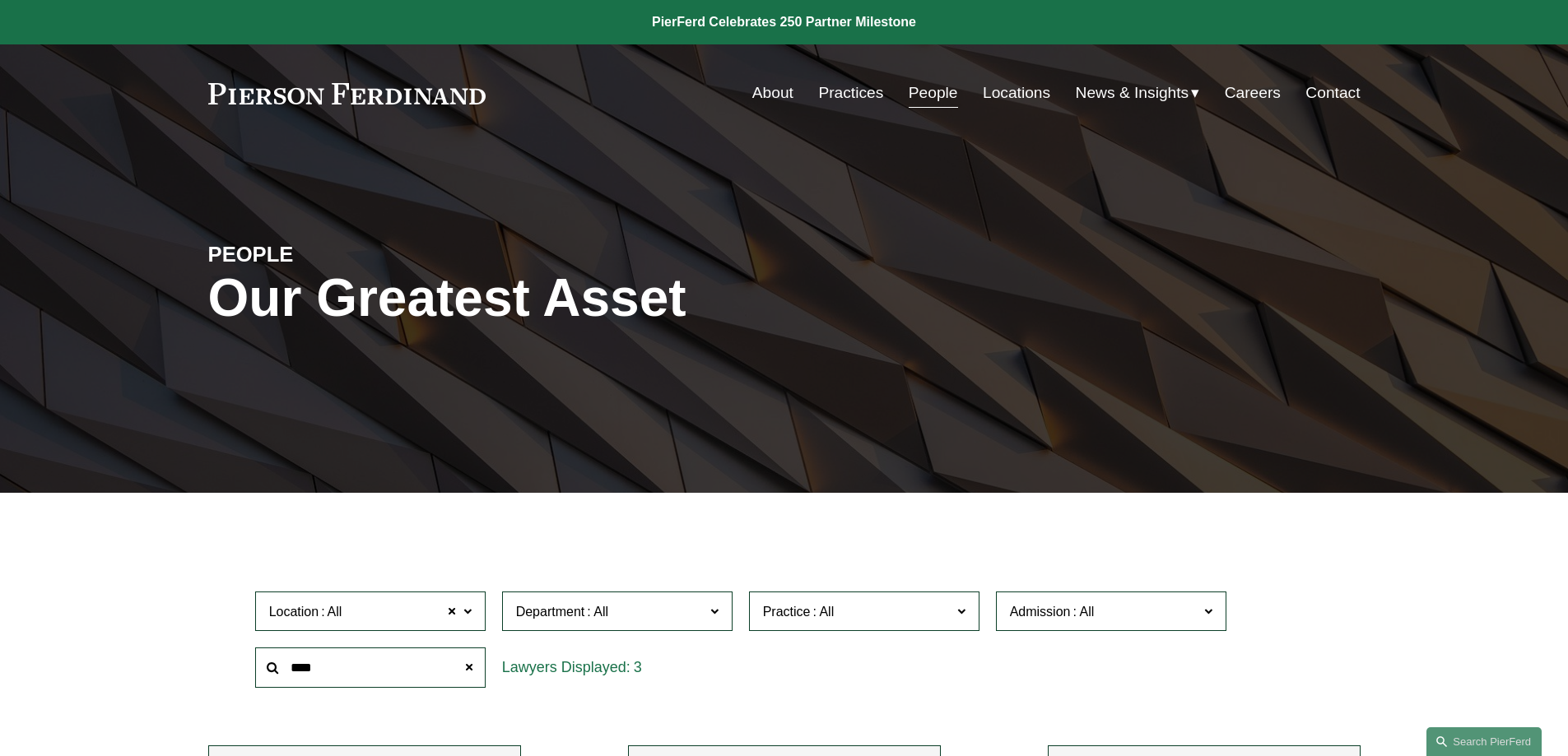
click at [0, 0] on span "News" at bounding box center [0, 0] width 0 height 0
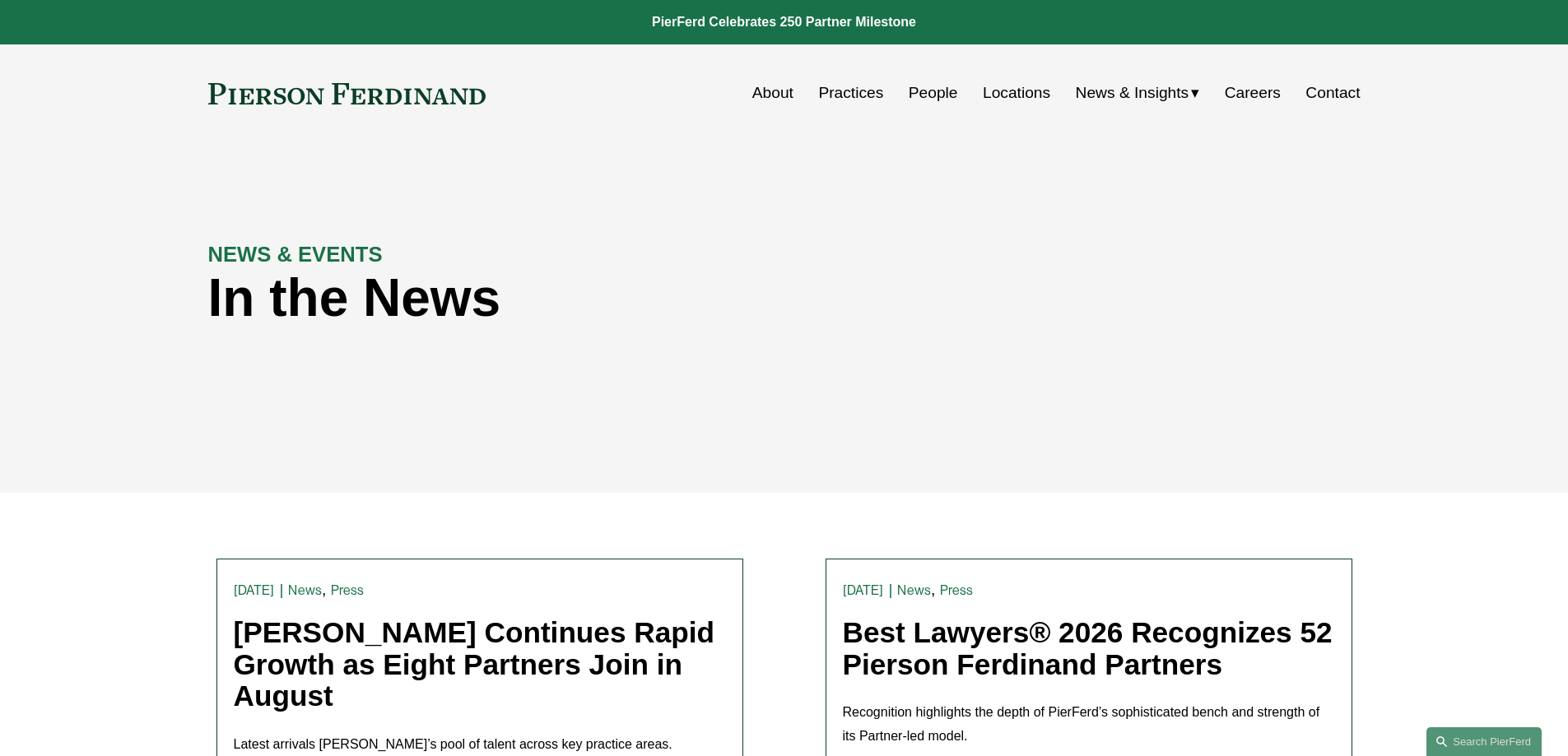
click at [781, 90] on link "About" at bounding box center [772, 92] width 41 height 31
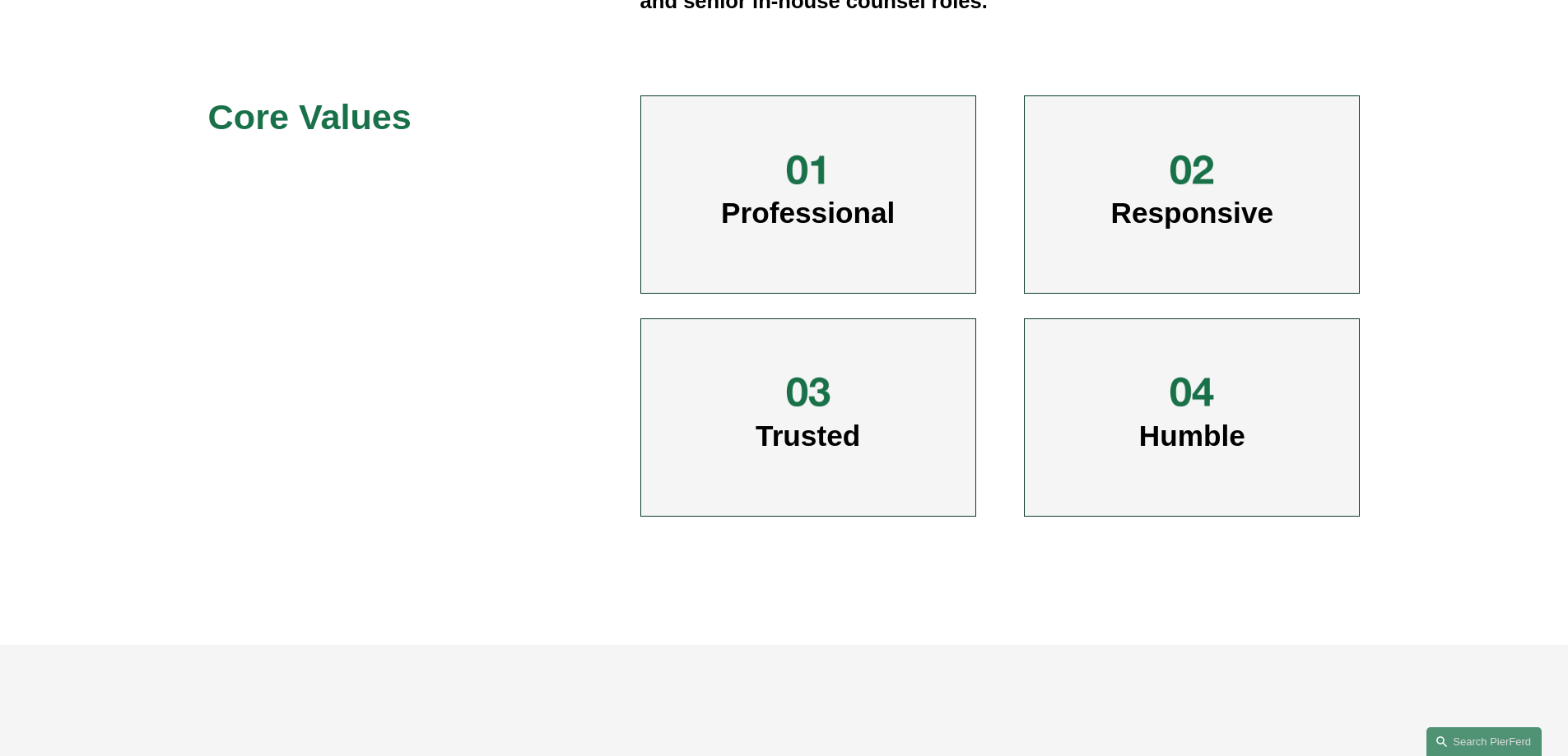
scroll to position [905, 0]
